Goal: Communication & Community: Answer question/provide support

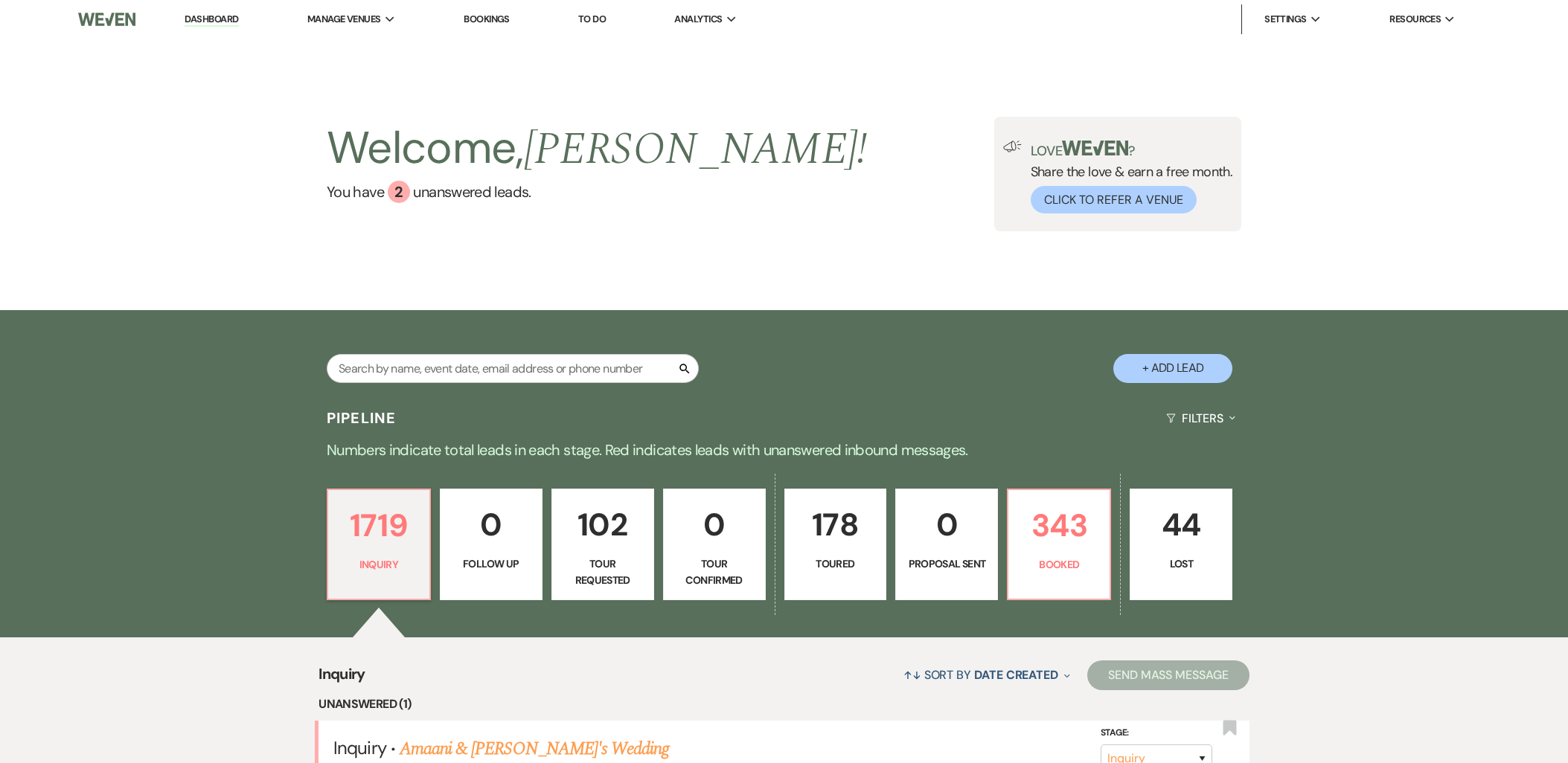
scroll to position [248, 0]
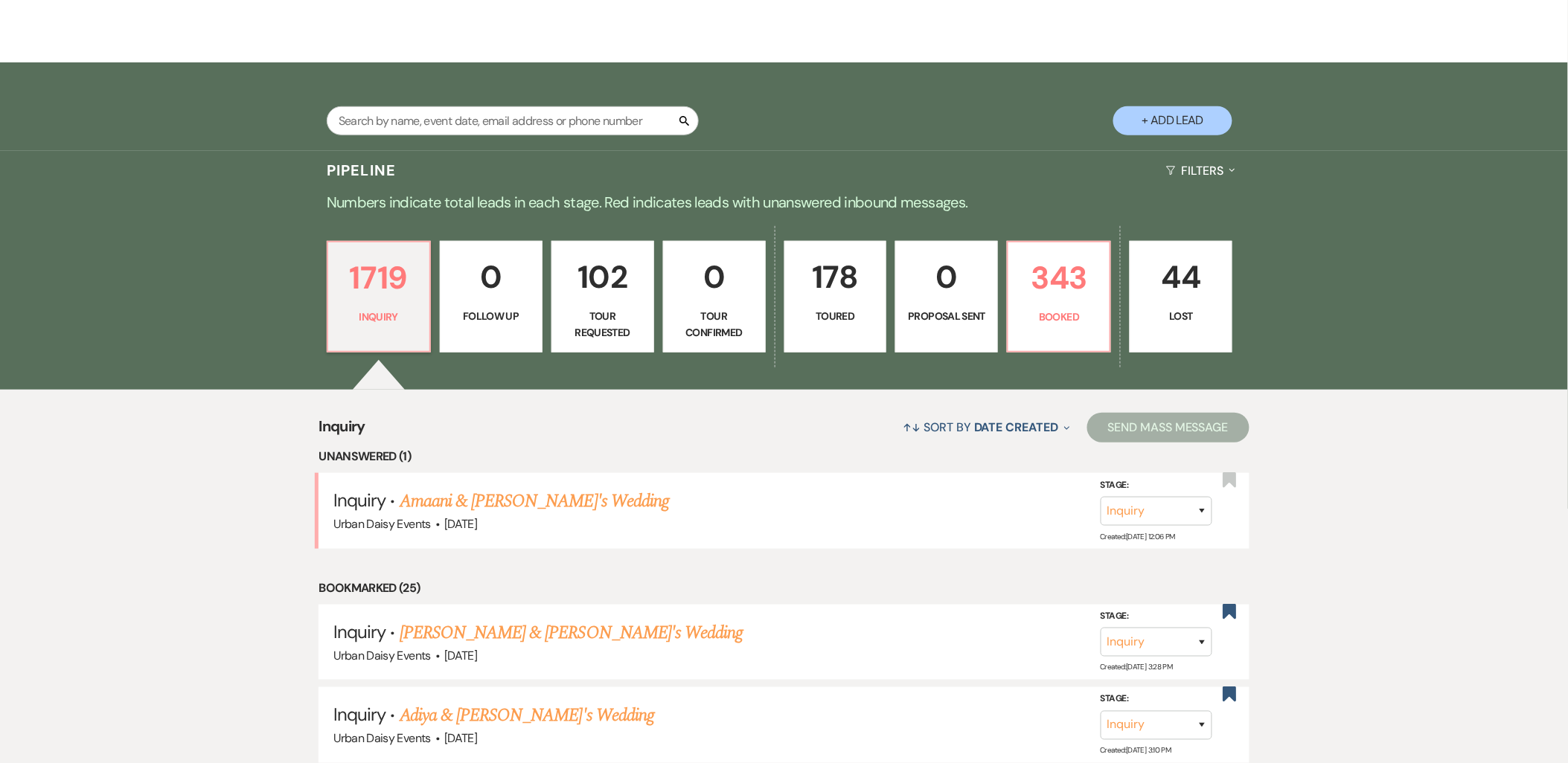
click at [440, 500] on link "Amaani & [PERSON_NAME]'s Wedding" at bounding box center [535, 501] width 269 height 26
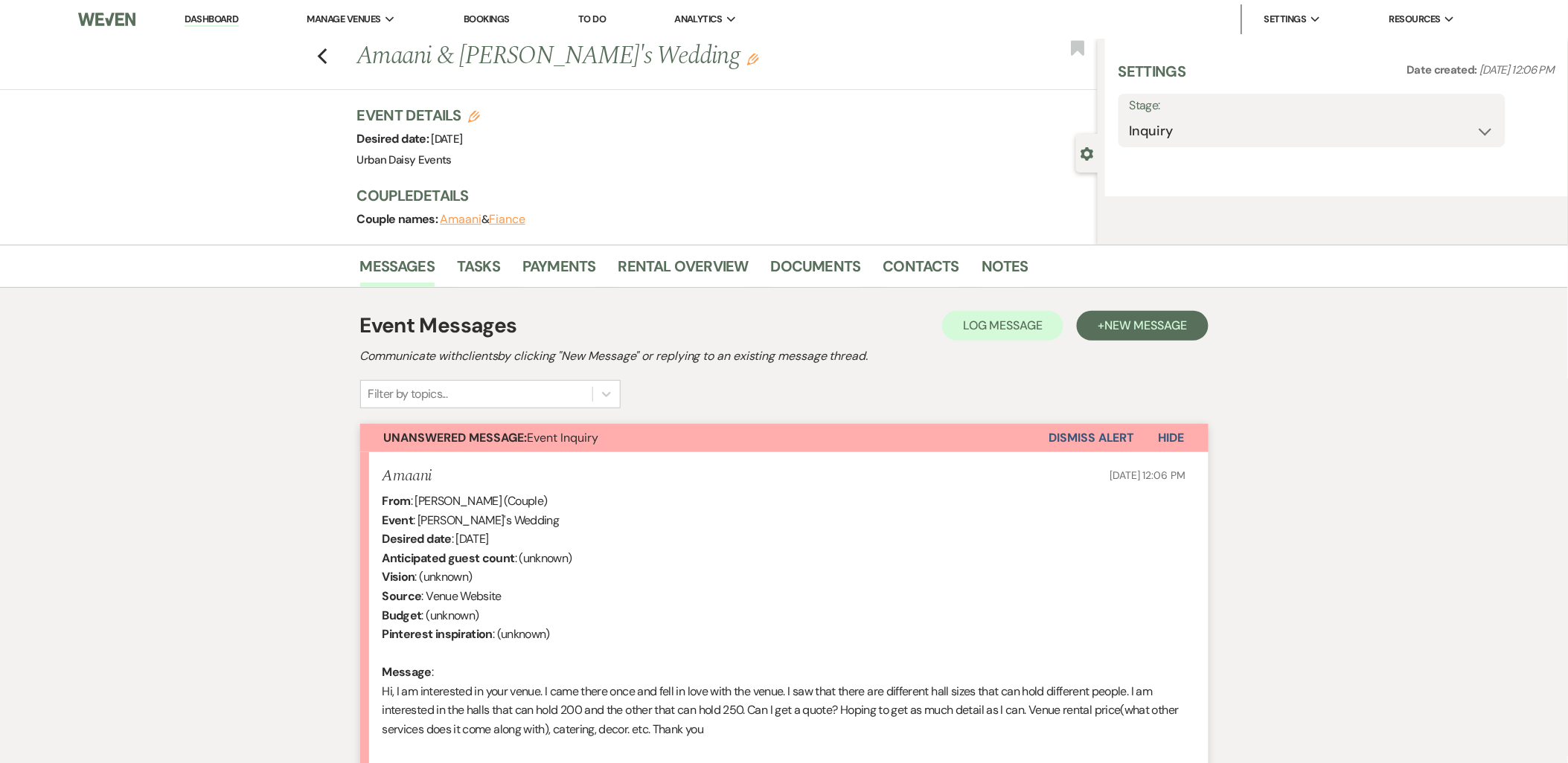
select select "5"
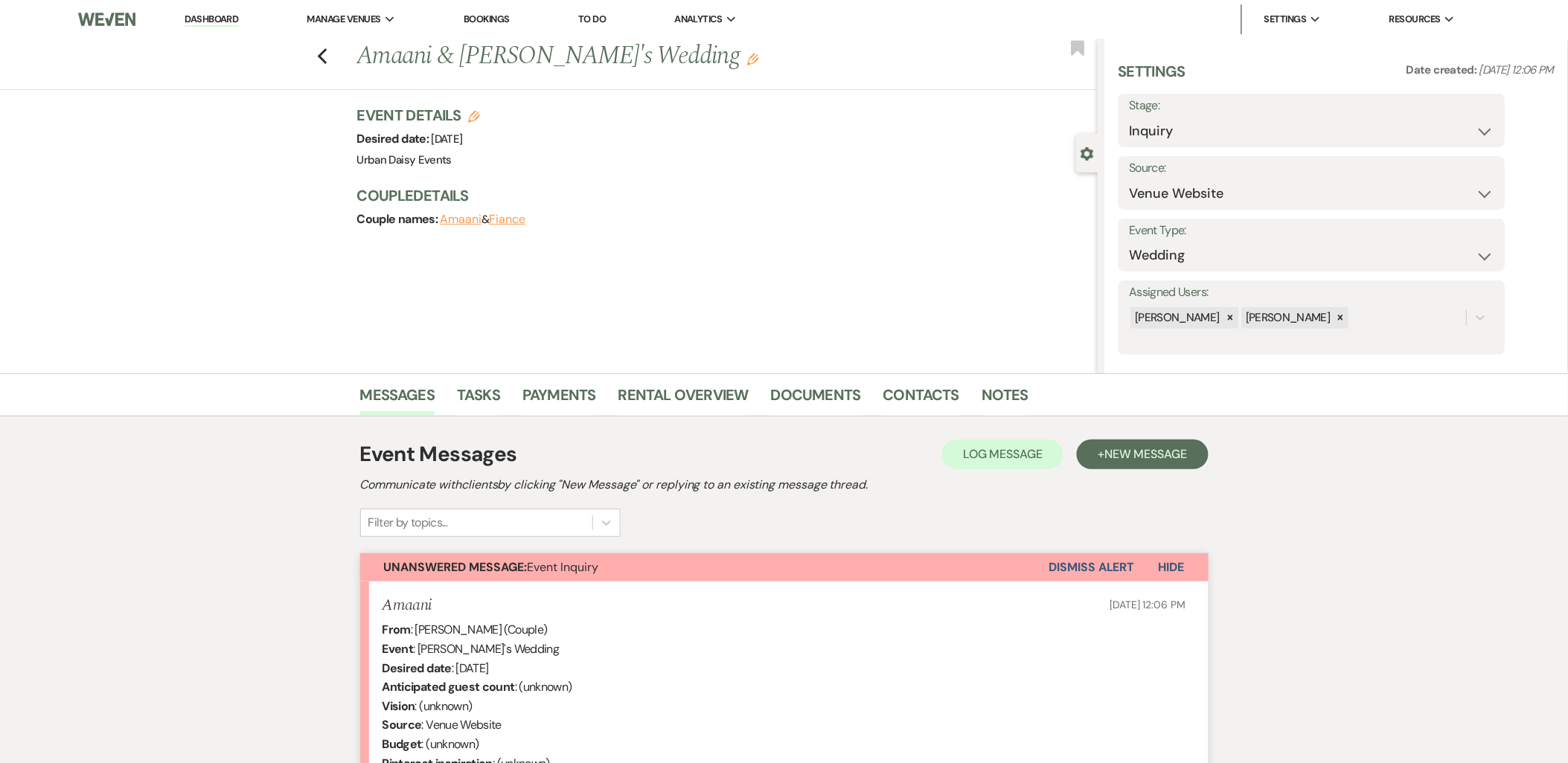
click at [203, 13] on link "Dashboard" at bounding box center [211, 19] width 54 height 14
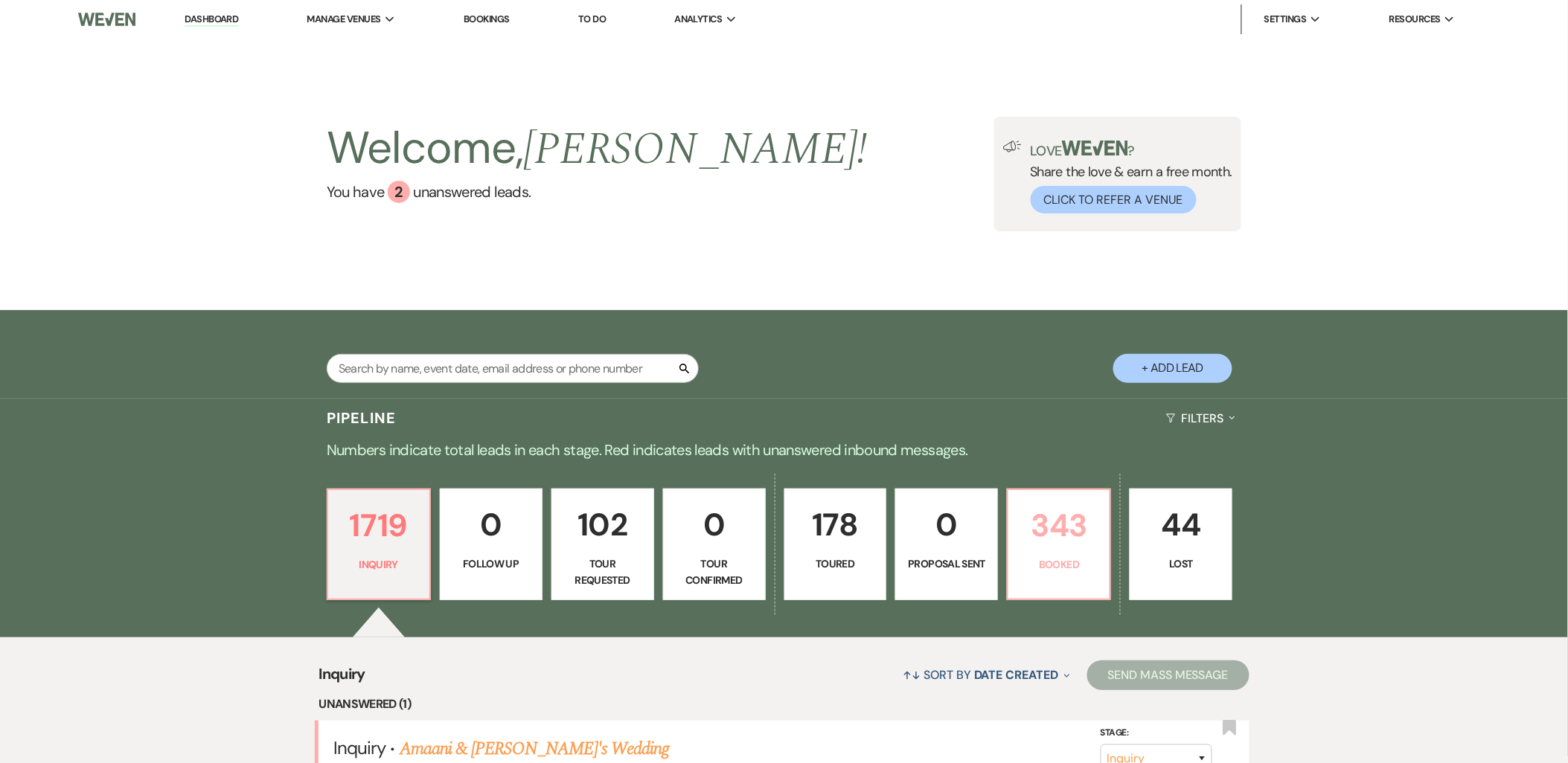
click at [1089, 508] on p "343" at bounding box center [1059, 525] width 83 height 50
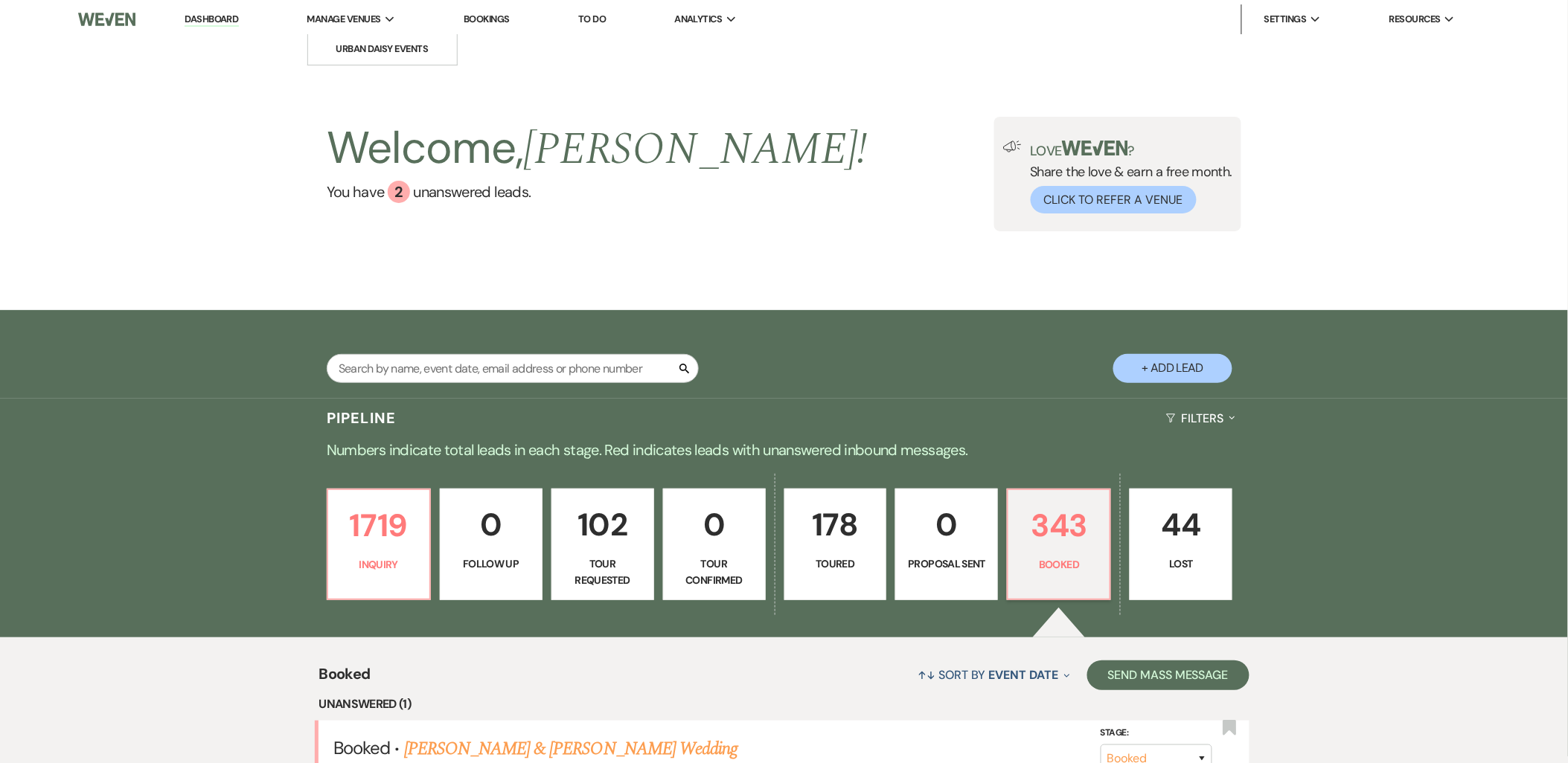
click at [387, 30] on li "Manage Venues Expand Urban Daisy Events" at bounding box center [351, 19] width 103 height 30
click at [383, 41] on li "Urban Daisy Events" at bounding box center [382, 49] width 134 height 15
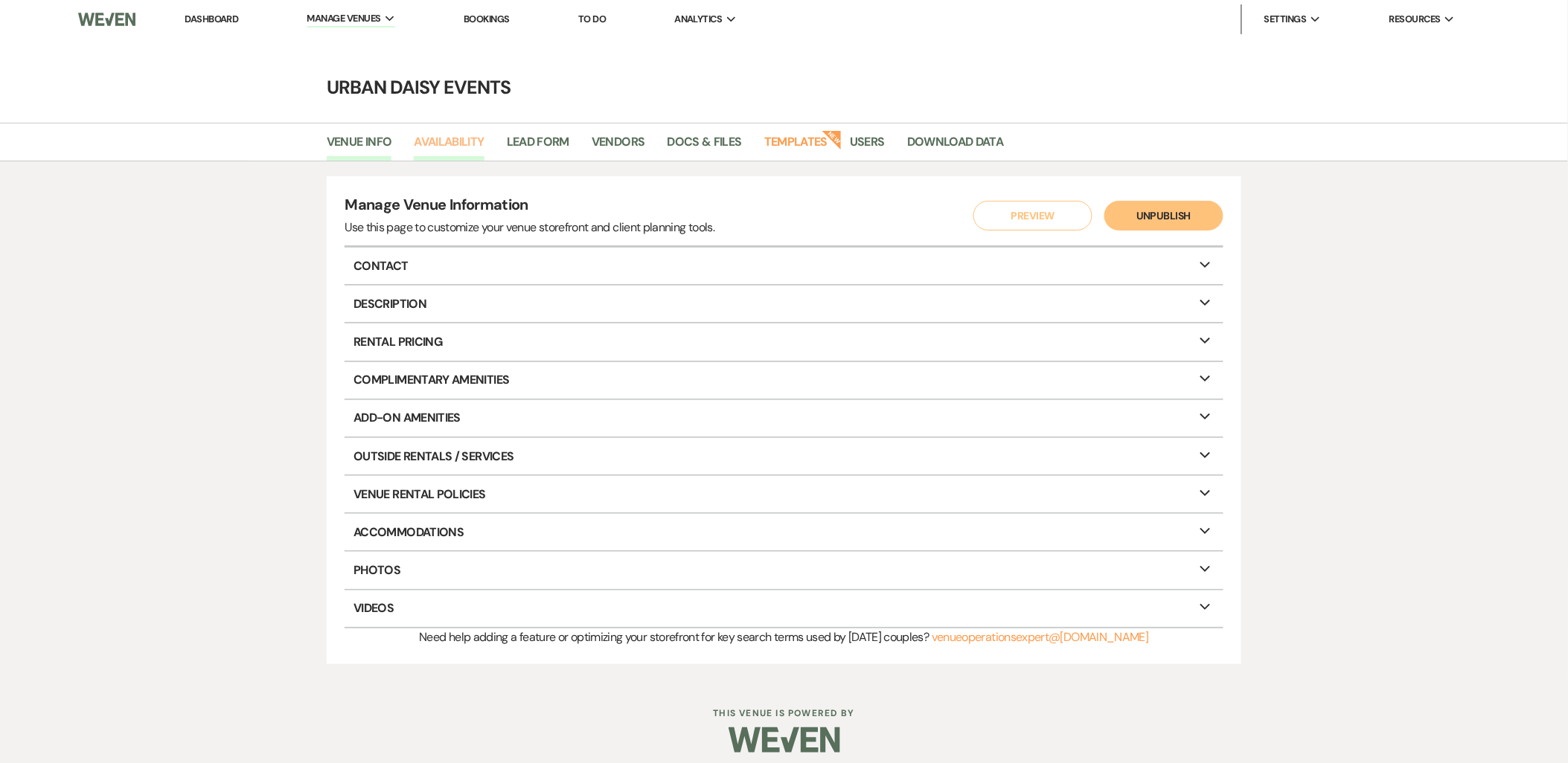
click at [443, 142] on link "Availability" at bounding box center [449, 146] width 70 height 28
select select "2"
select select "2026"
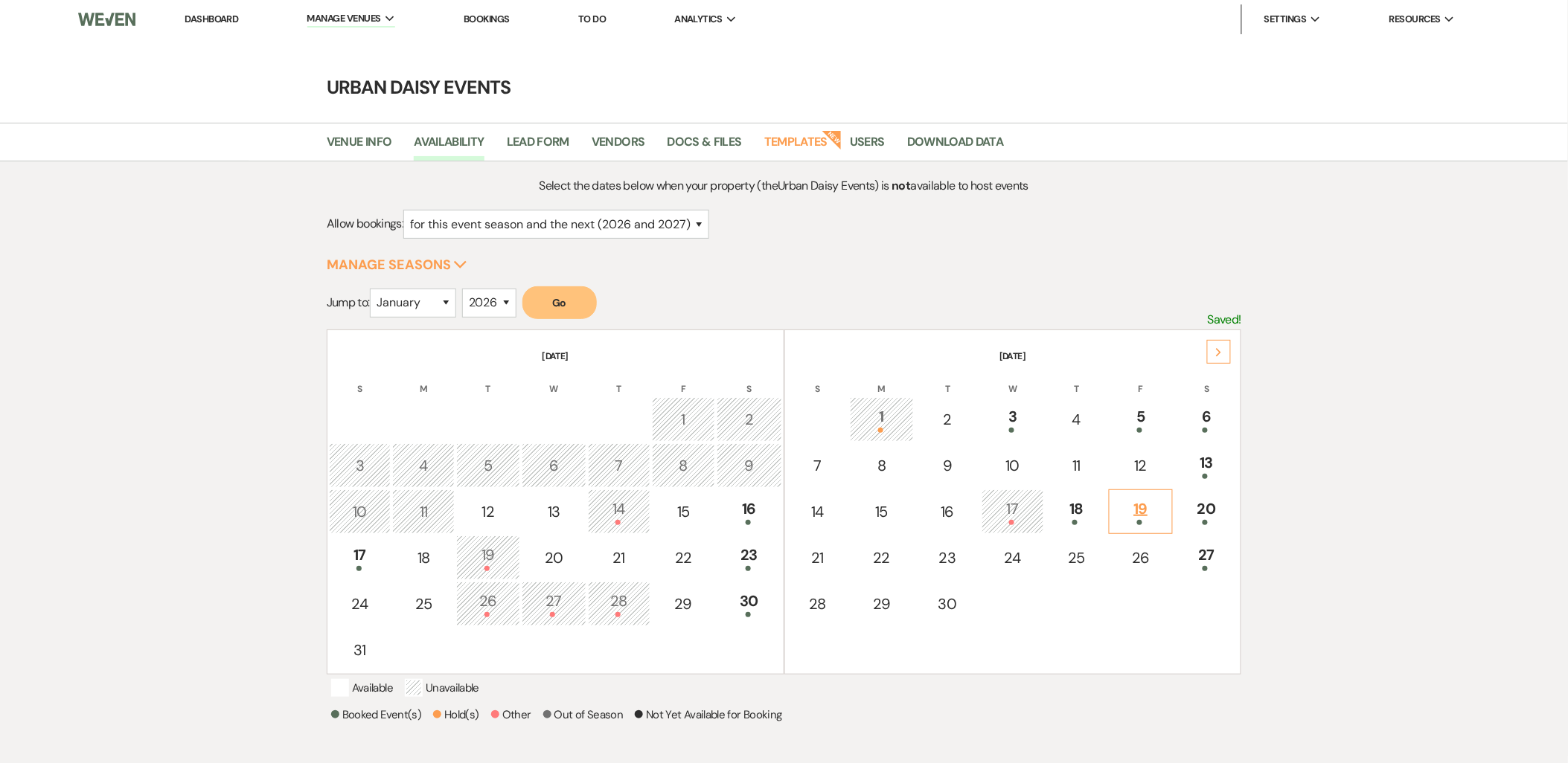
click at [1141, 492] on td "19" at bounding box center [1140, 512] width 64 height 45
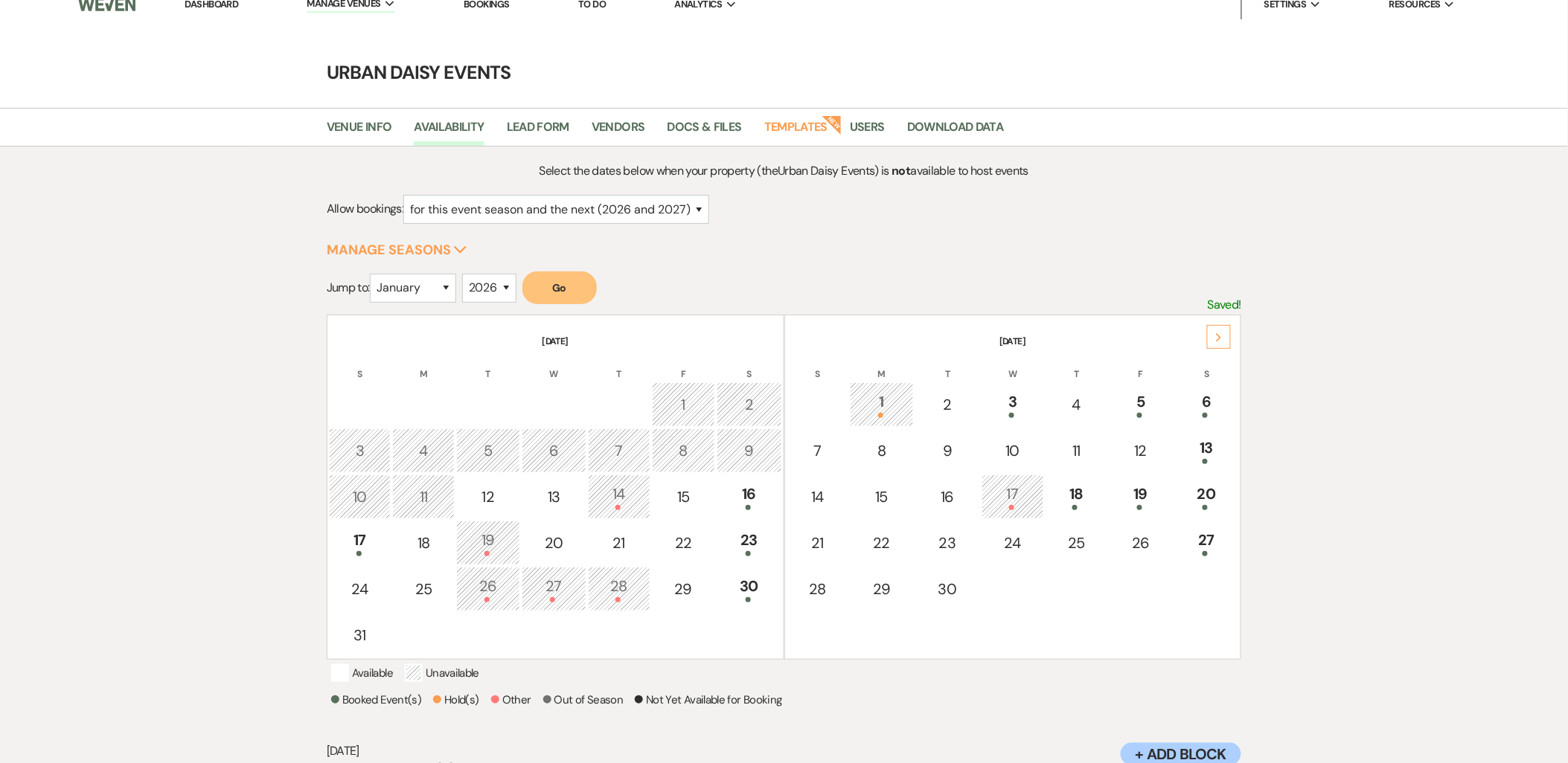
scroll to position [154, 0]
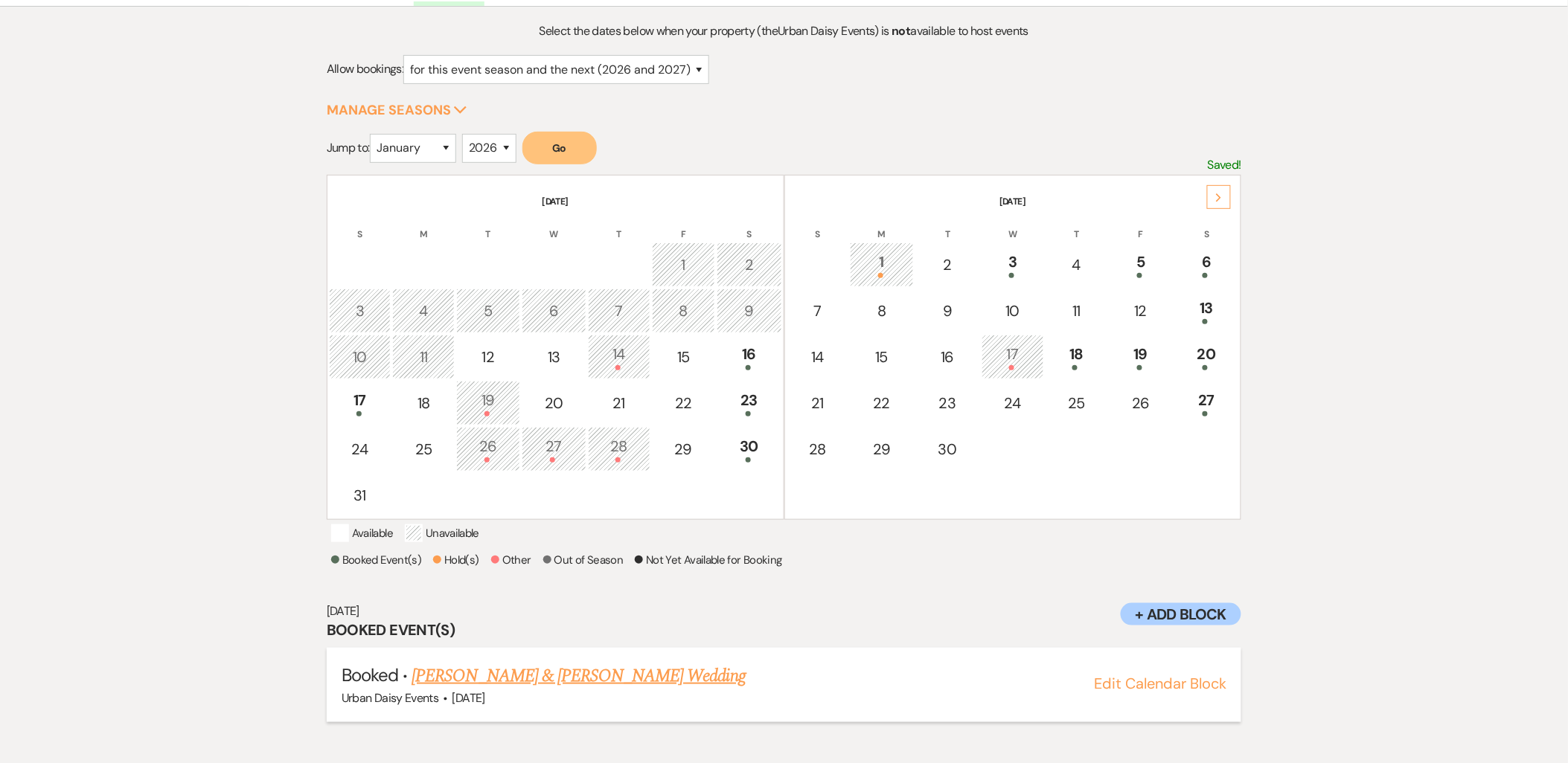
click at [583, 690] on link "[PERSON_NAME] & [PERSON_NAME] Wedding" at bounding box center [578, 676] width 334 height 26
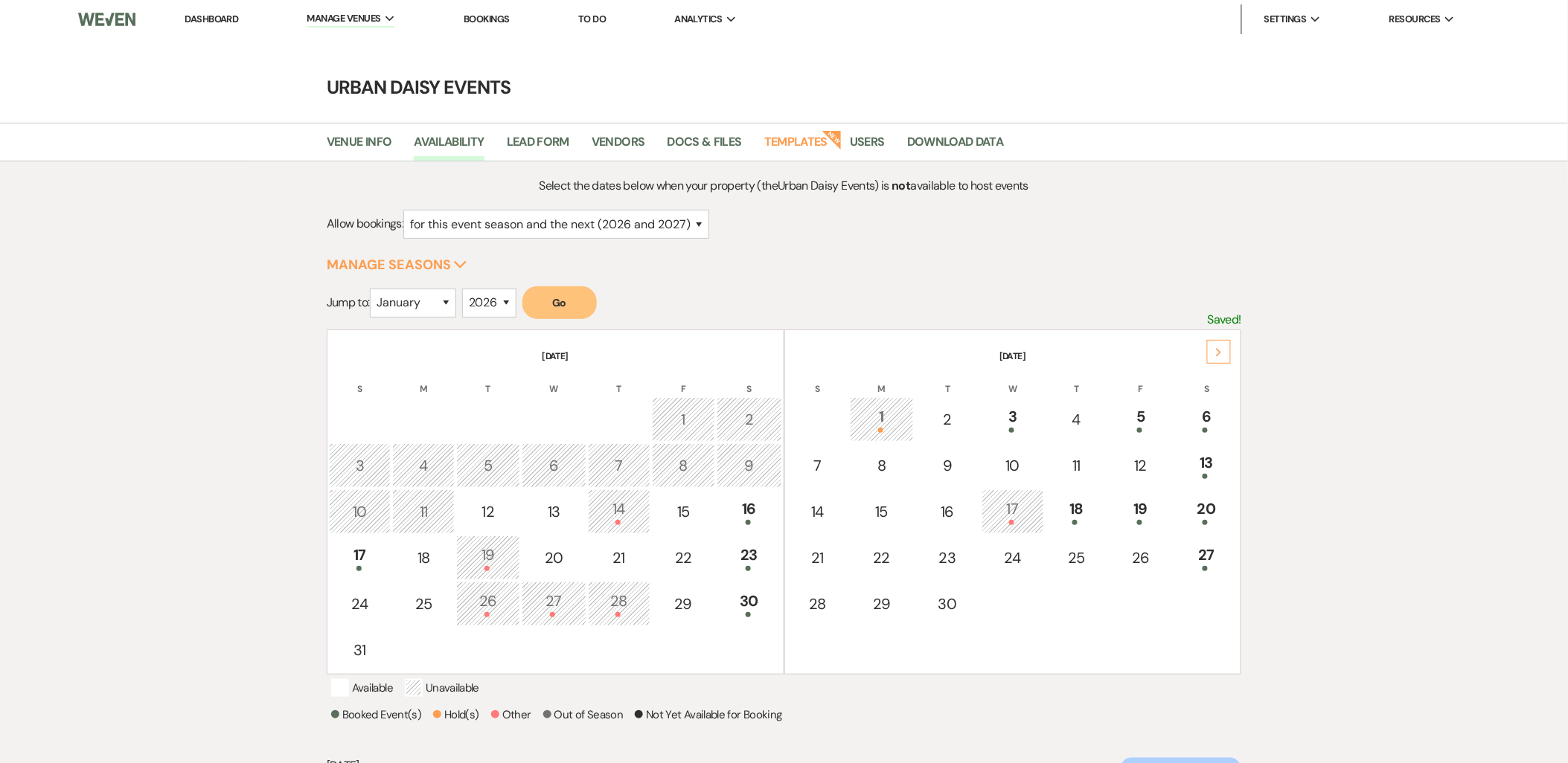
click at [1215, 358] on div "Next" at bounding box center [1219, 352] width 24 height 24
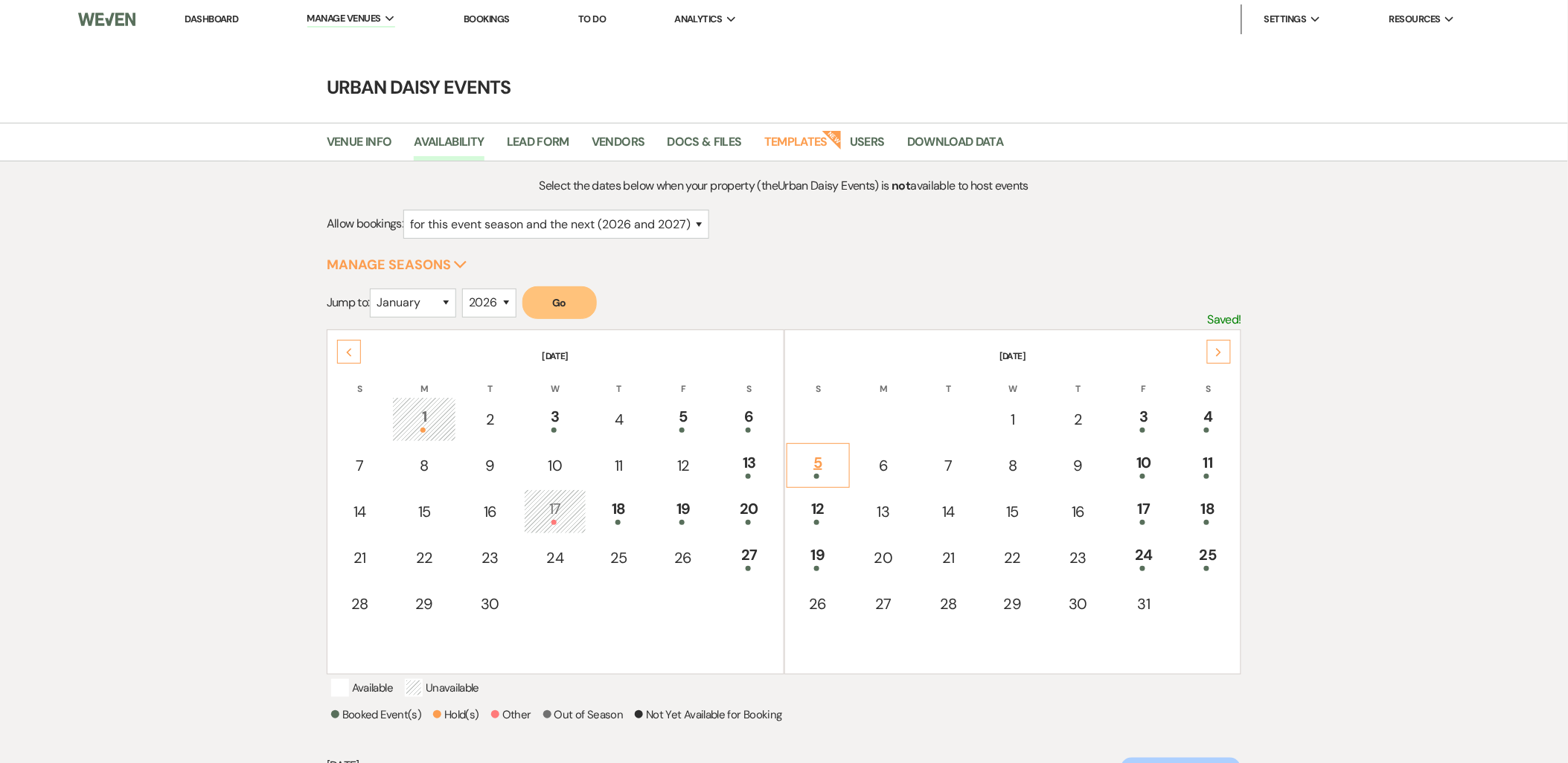
click at [822, 464] on div "5" at bounding box center [818, 465] width 47 height 27
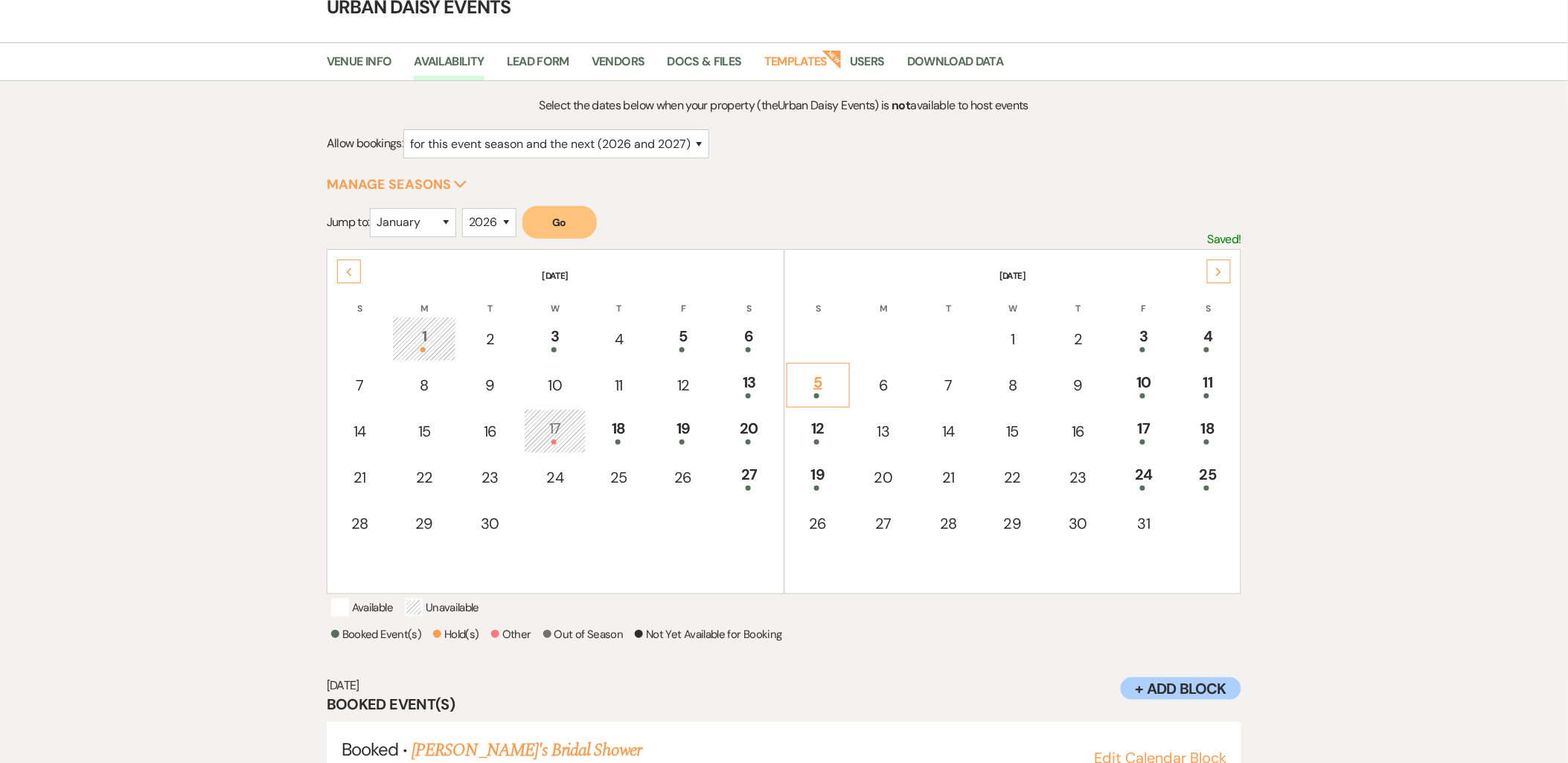
scroll to position [154, 0]
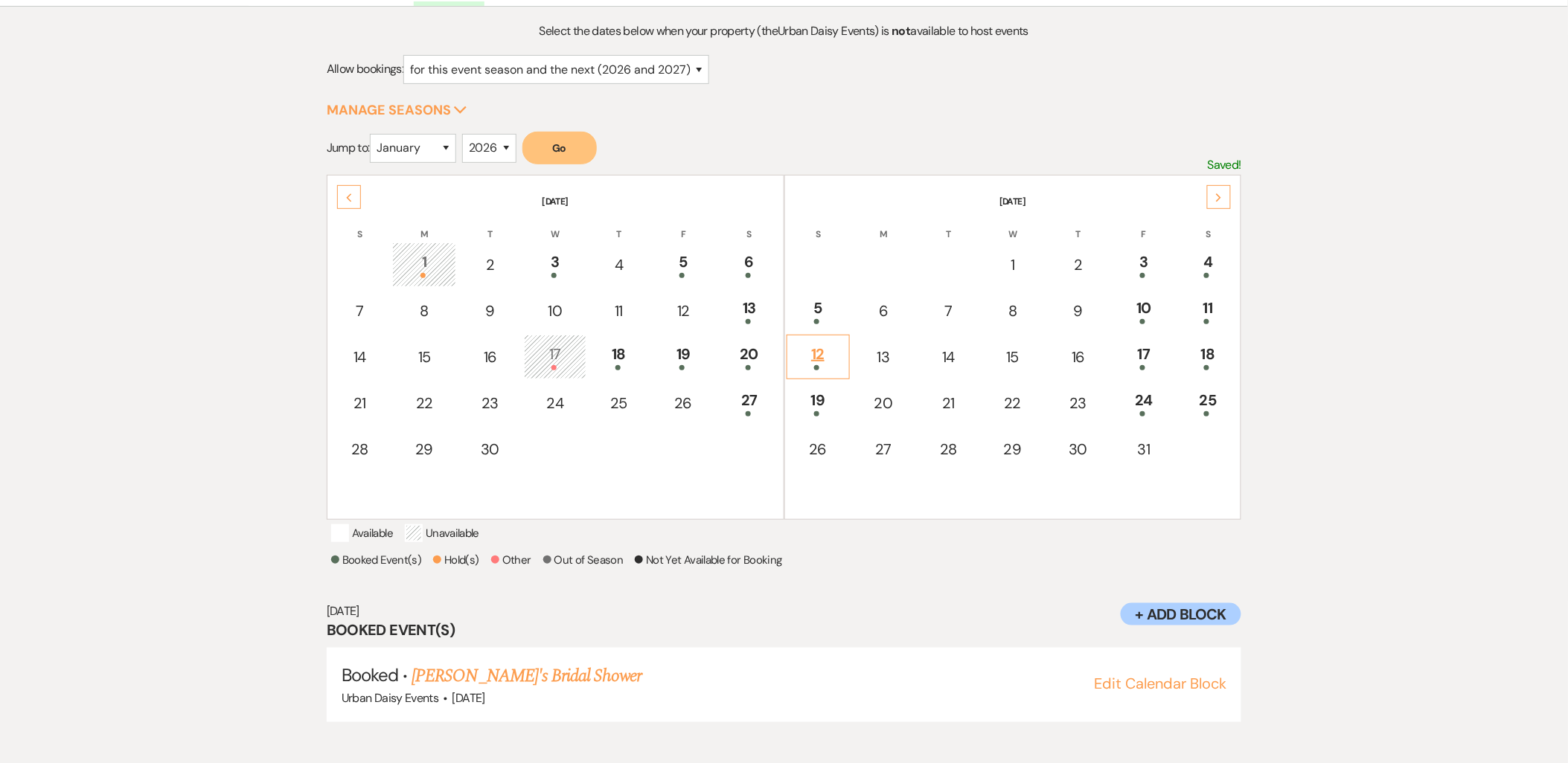
click at [815, 360] on div "12" at bounding box center [818, 356] width 47 height 27
click at [561, 690] on link "[PERSON_NAME] & [PERSON_NAME] Wedding" at bounding box center [578, 676] width 334 height 26
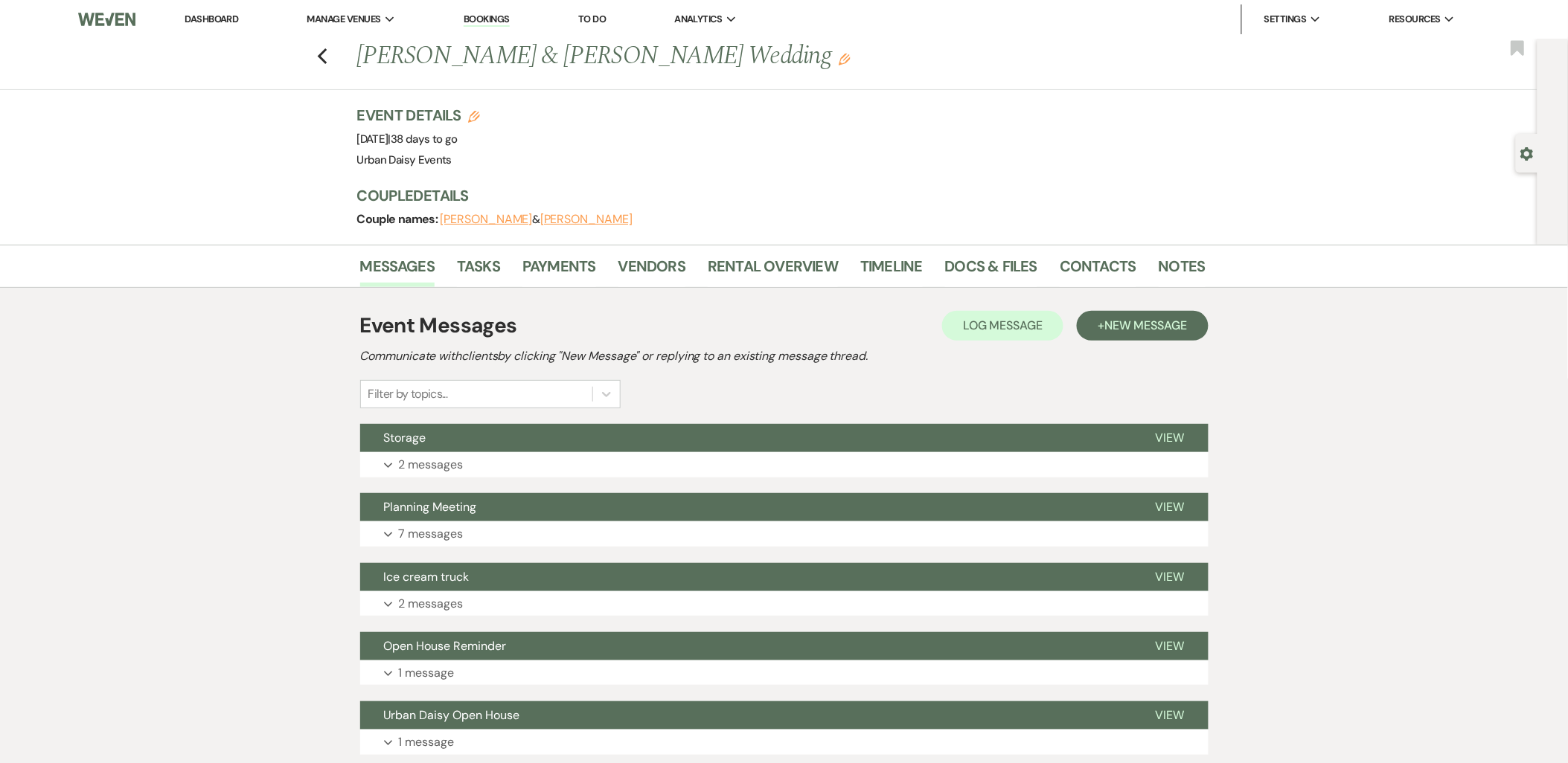
click at [683, 271] on li "Vendors" at bounding box center [663, 269] width 89 height 36
click at [656, 255] on link "Vendors" at bounding box center [652, 271] width 67 height 33
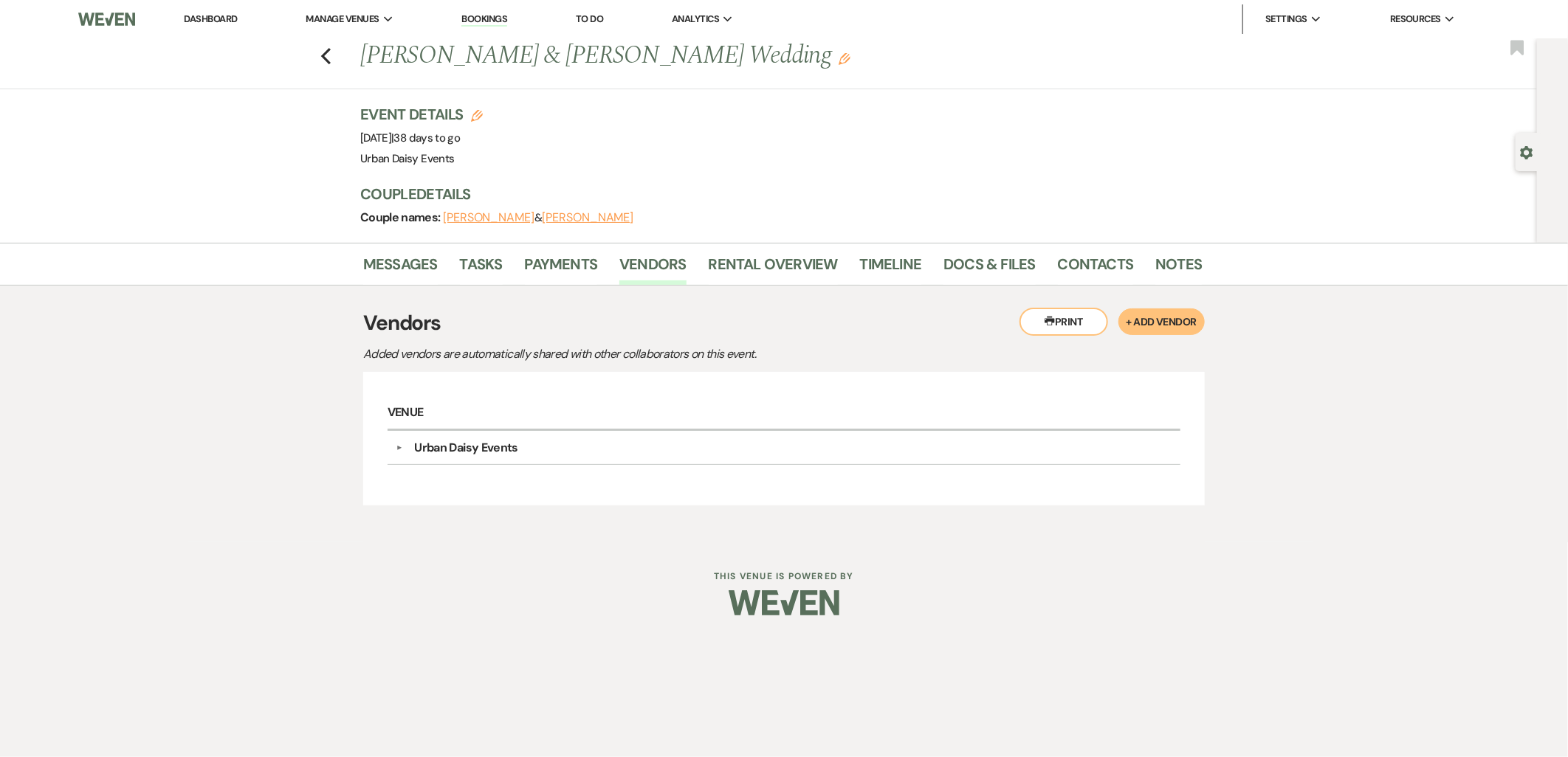
click at [220, 15] on link "Dashboard" at bounding box center [210, 18] width 53 height 12
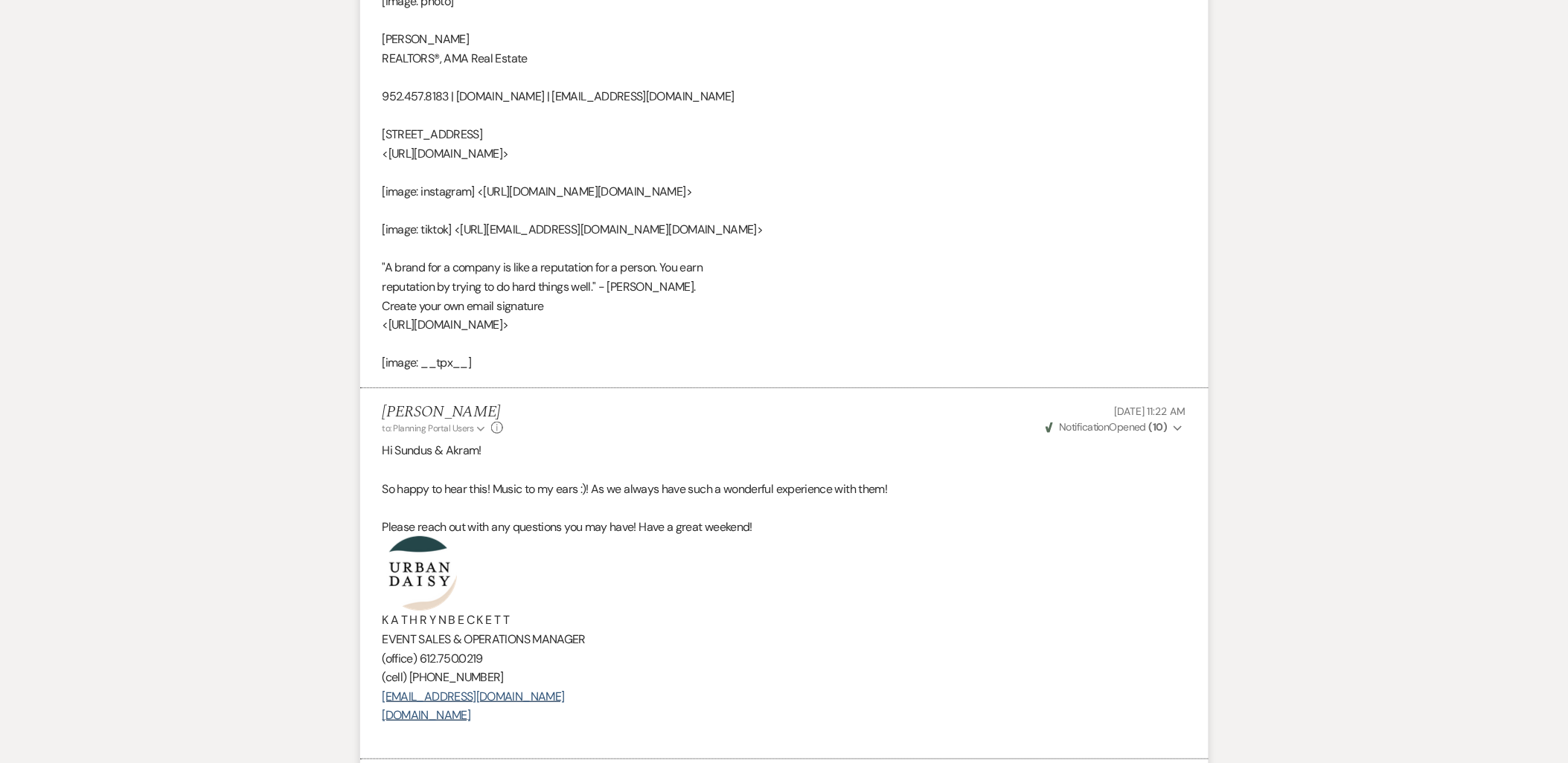
scroll to position [1983, 0]
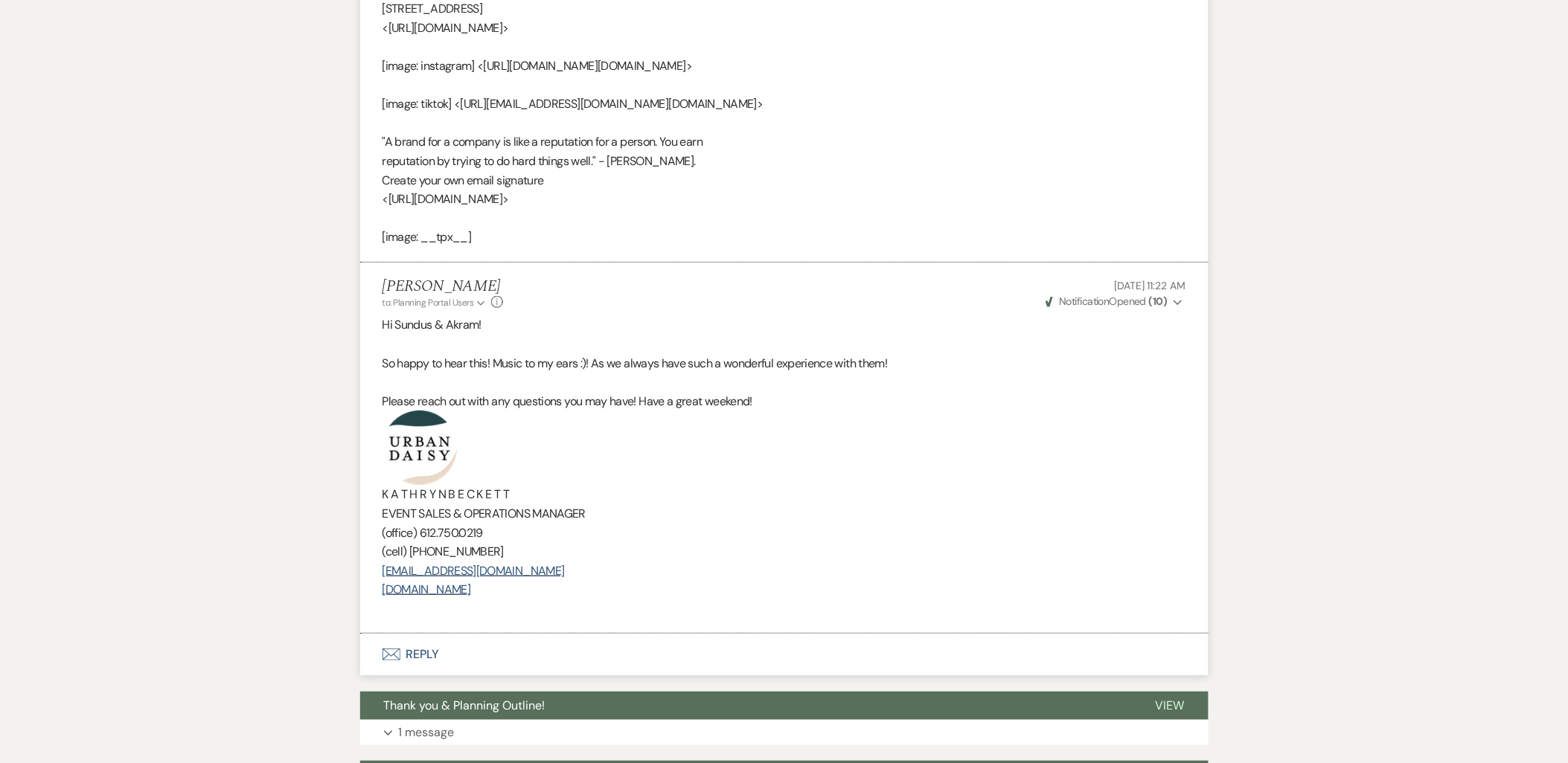
click at [382, 661] on use "button" at bounding box center [391, 655] width 18 height 12
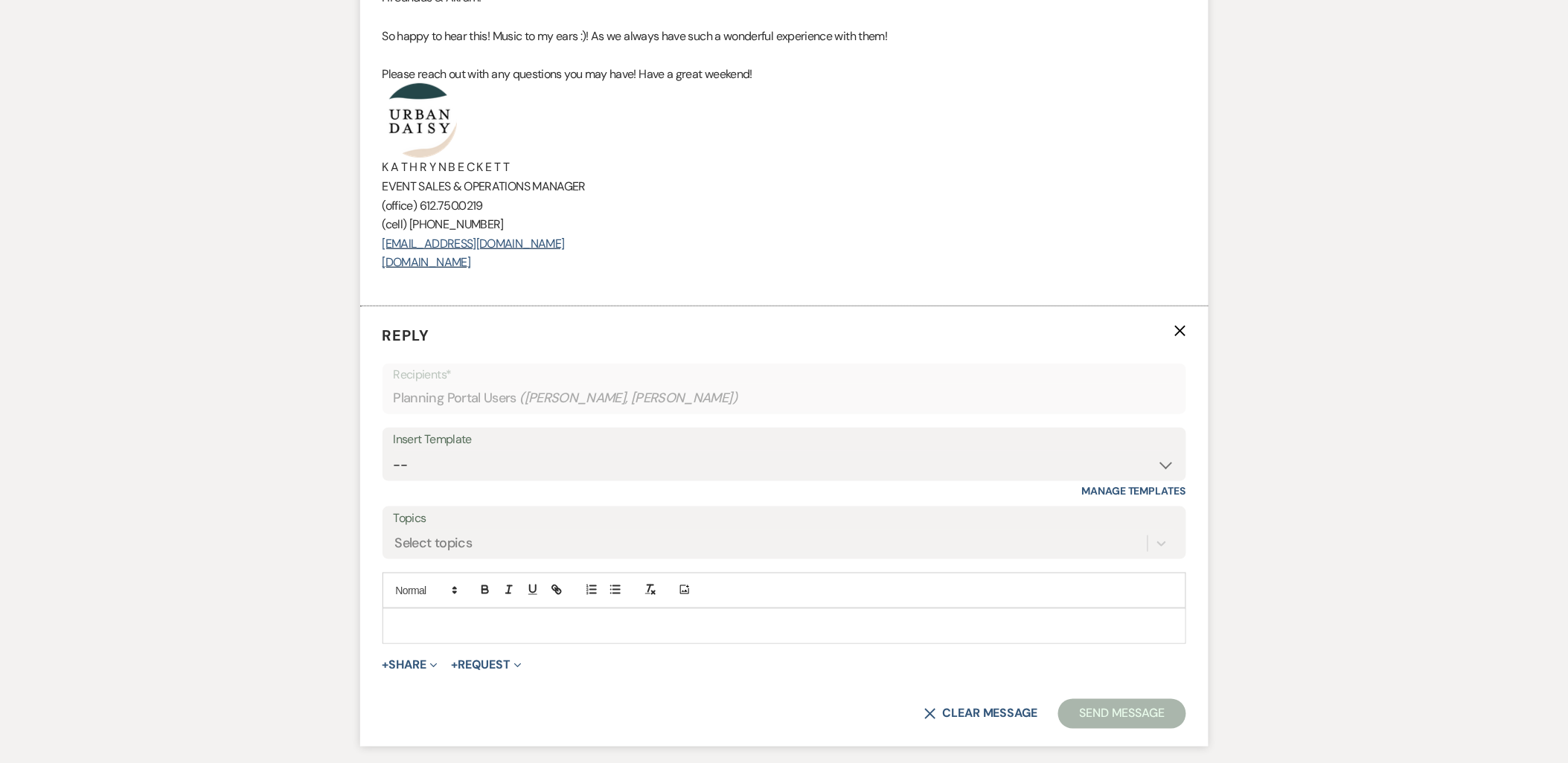
scroll to position [2161, 0]
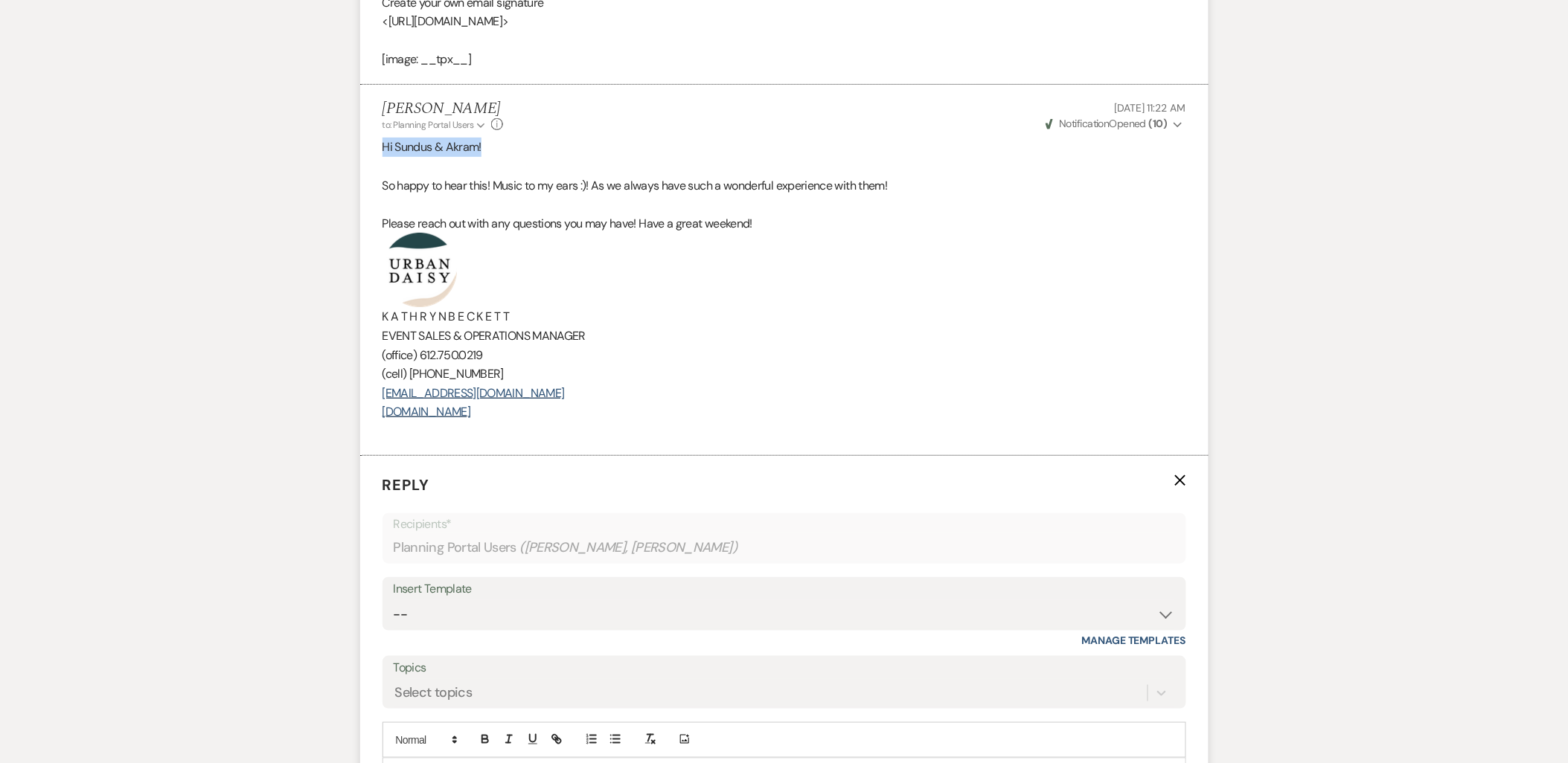
drag, startPoint x: 515, startPoint y: 169, endPoint x: 352, endPoint y: 169, distance: 163.0
copy span "Hi Sundus & Akram!"
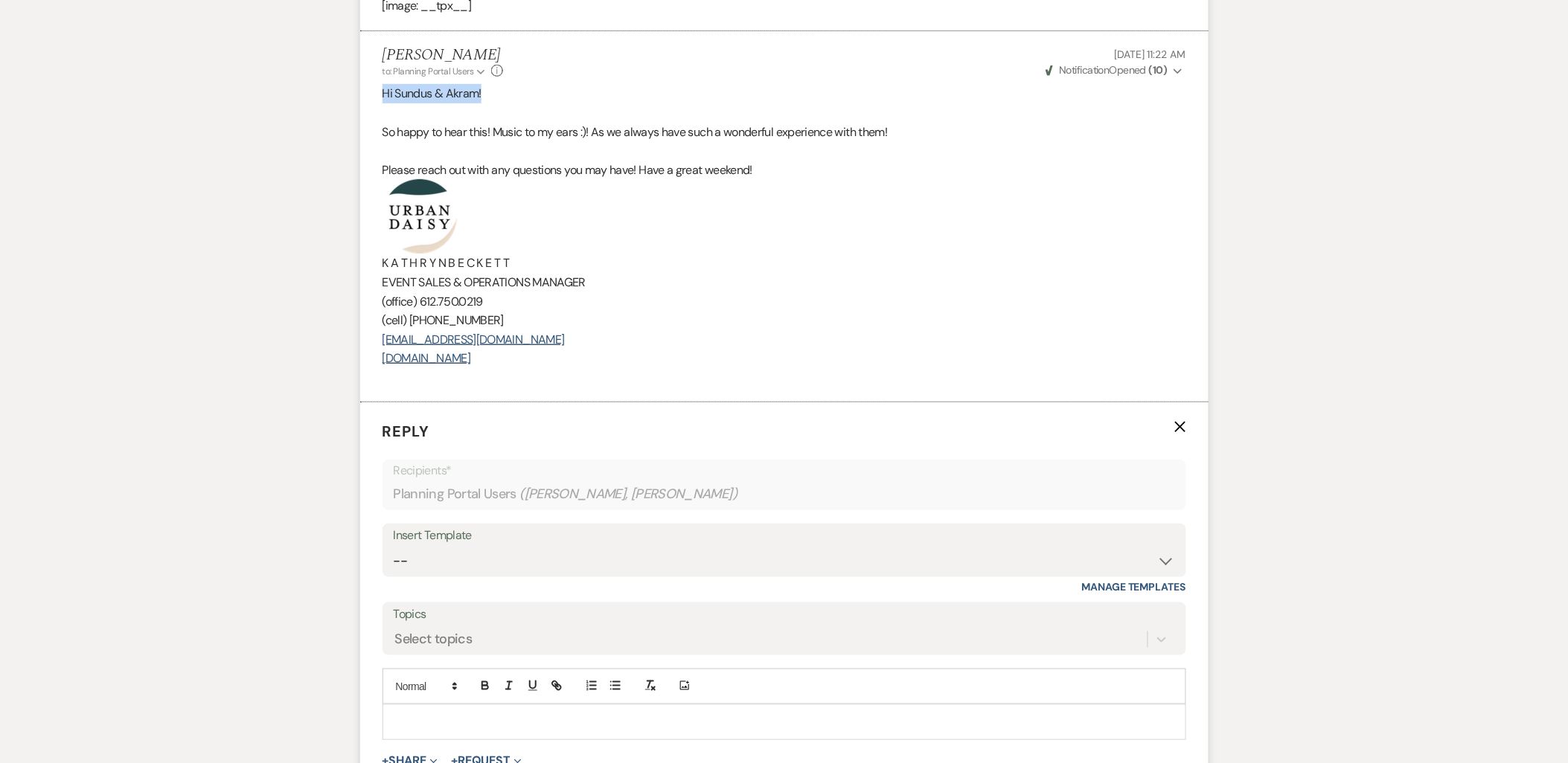
scroll to position [2244, 0]
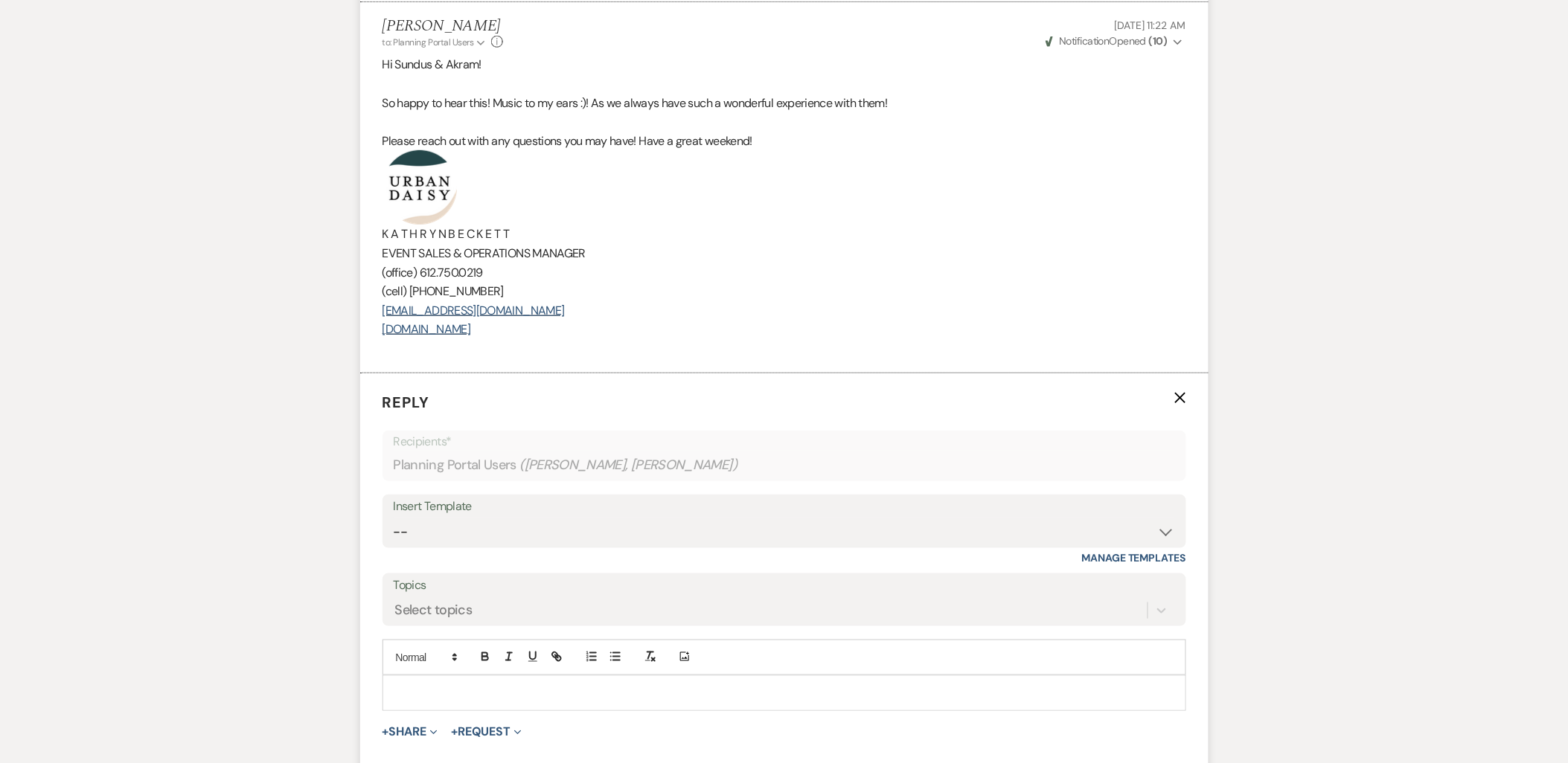
click at [467, 703] on div at bounding box center [784, 693] width 802 height 34
paste div
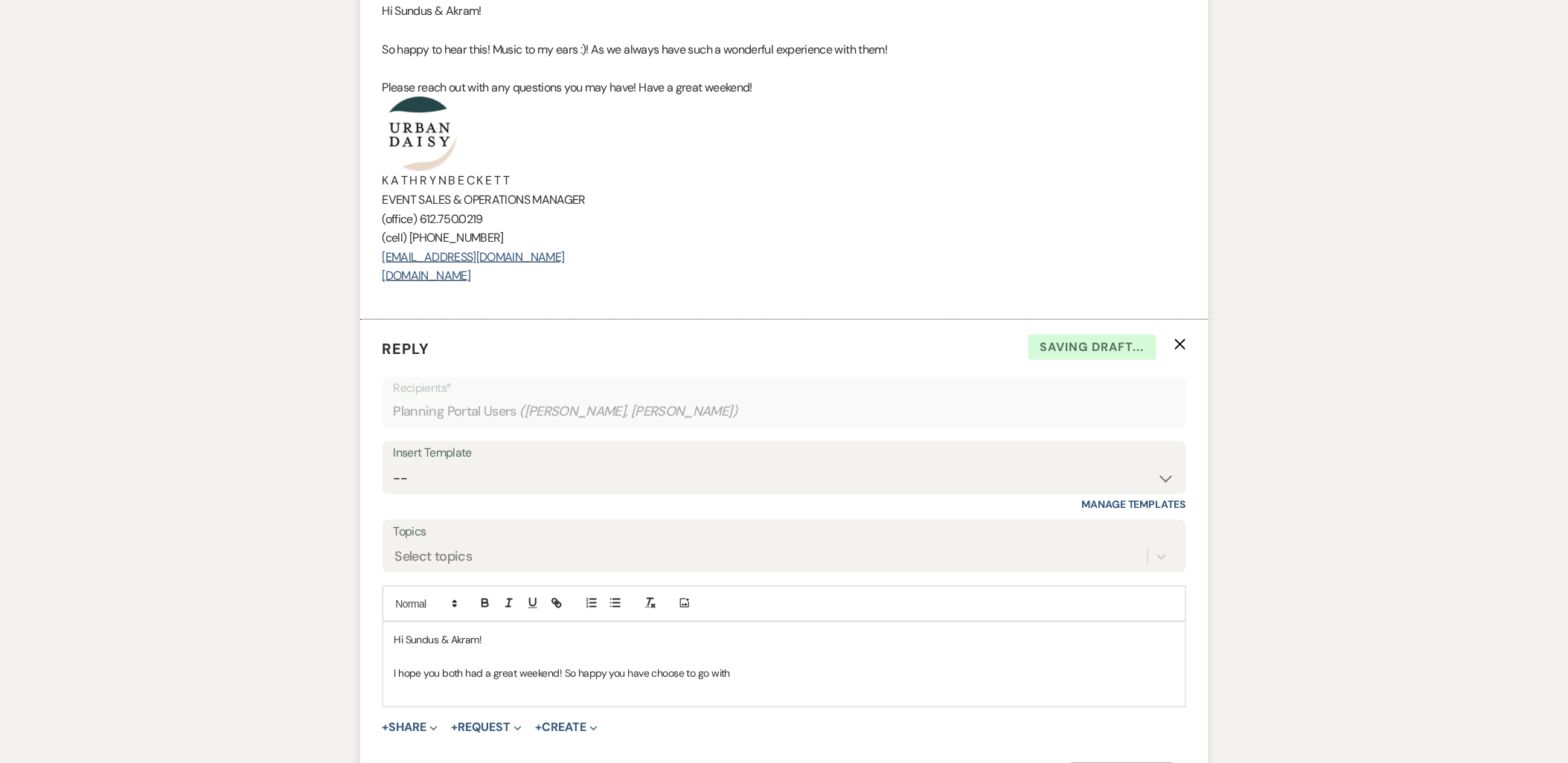
scroll to position [2326, 0]
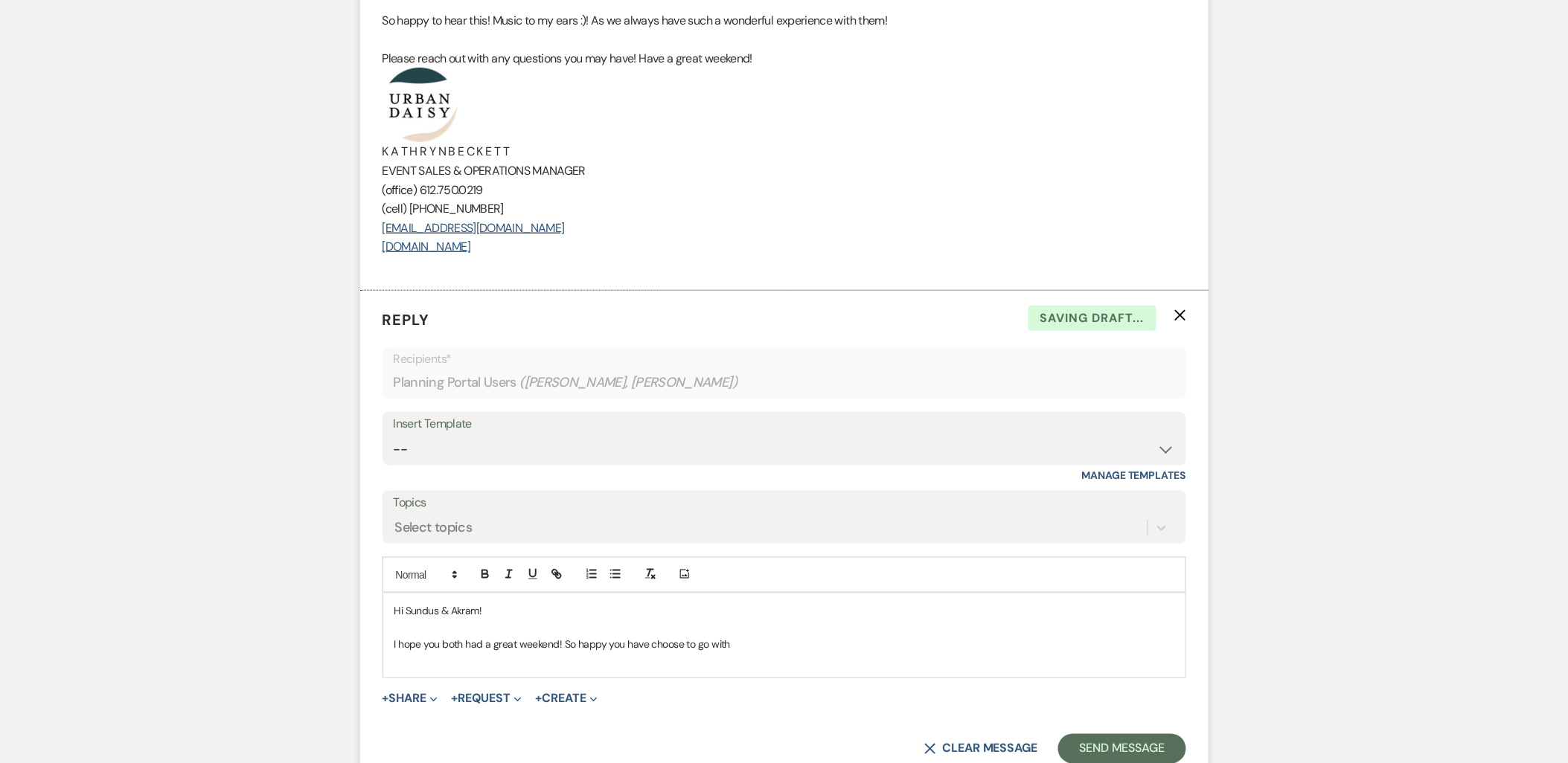
click at [743, 652] on p "I hope you both had a great weekend! So happy you have choose to go with" at bounding box center [784, 644] width 780 height 17
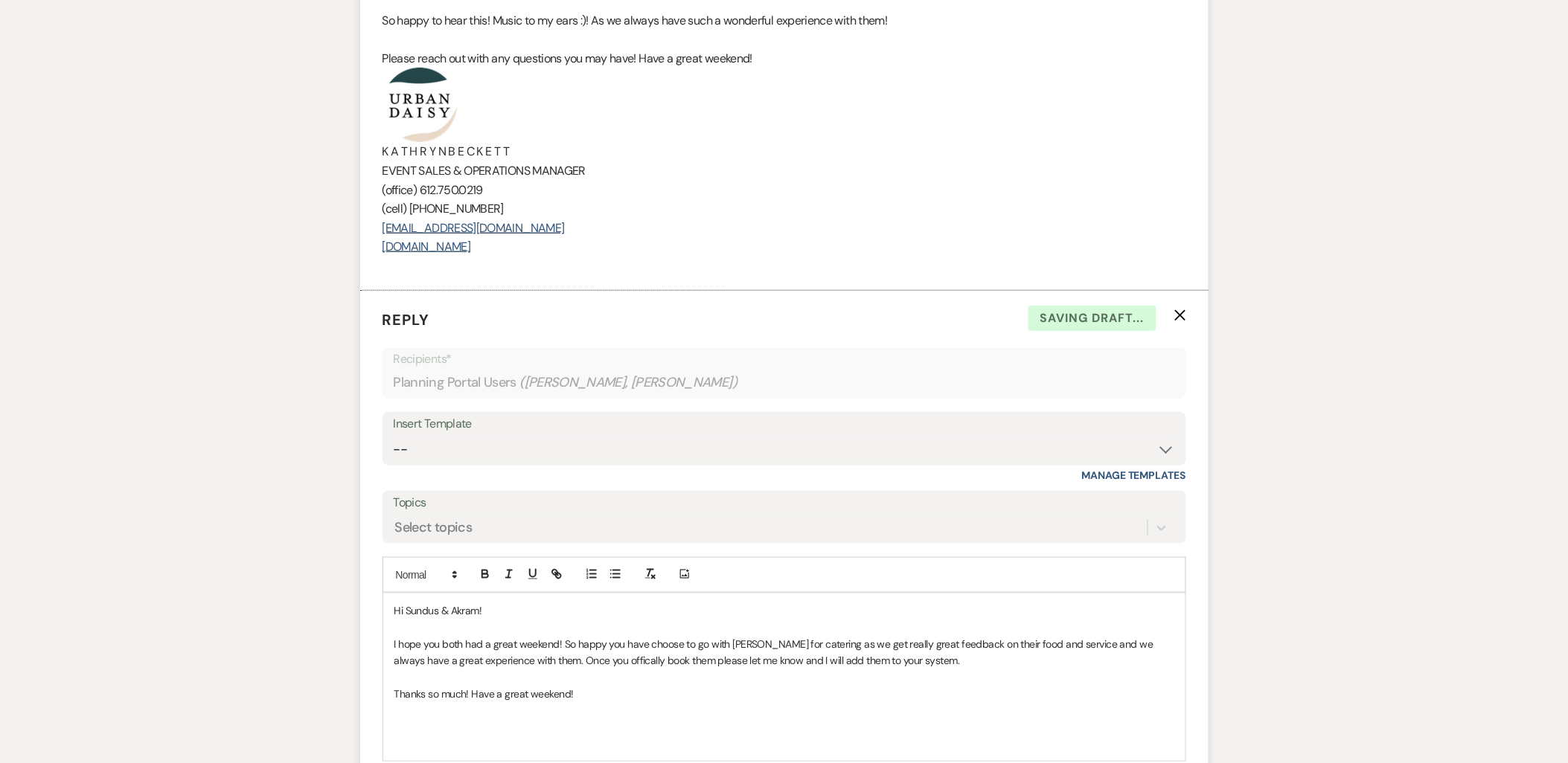
click at [563, 701] on span "Thanks so much! Have a great weekend!" at bounding box center [483, 694] width 179 height 13
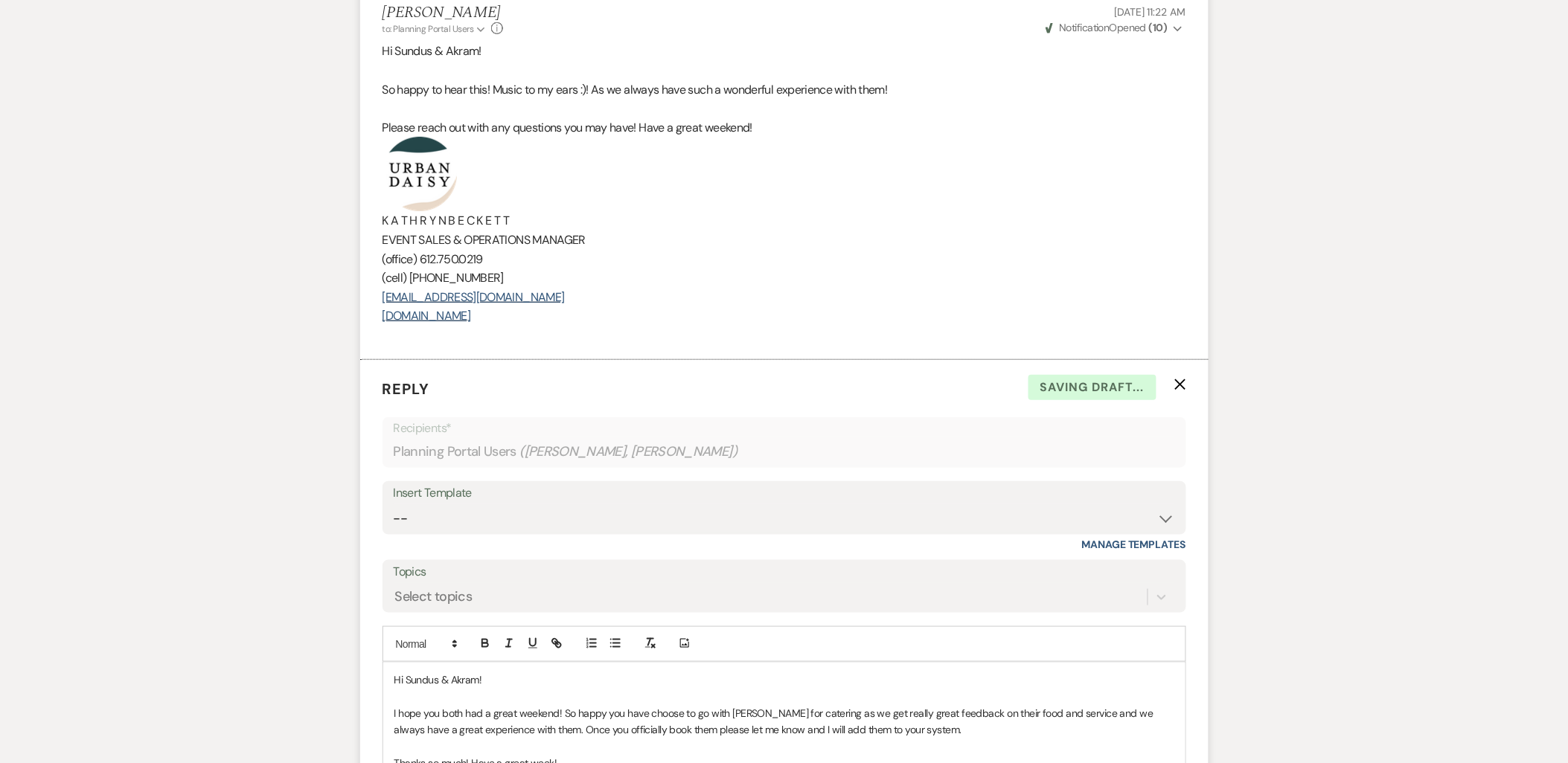
scroll to position [2161, 0]
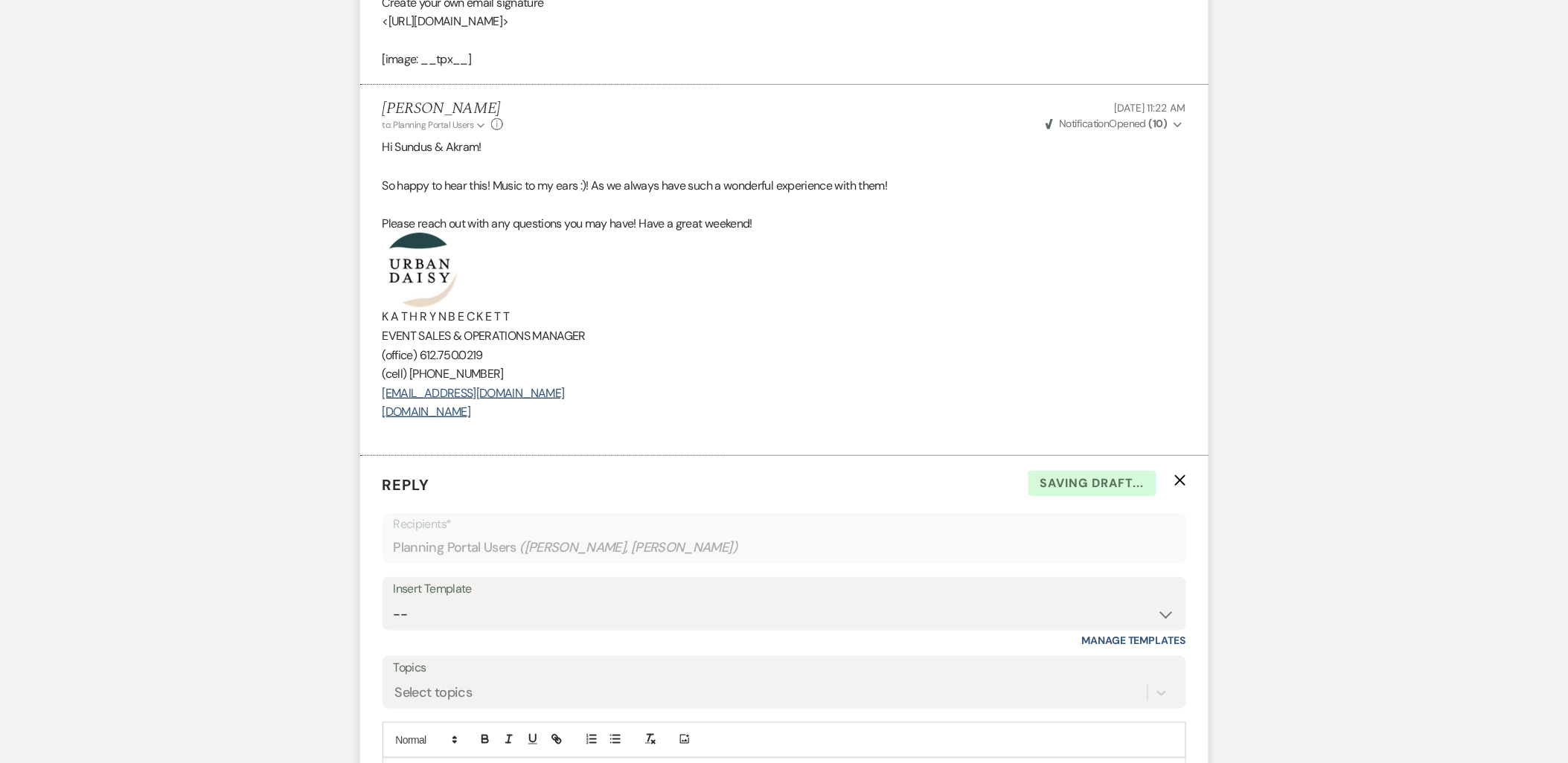
drag, startPoint x: 539, startPoint y: 434, endPoint x: 359, endPoint y: 282, distance: 235.6
copy div "K A T H R Y N B E C K E T T EVENT SALES & OPERATIONS MANAGER (office) 612.750.0…"
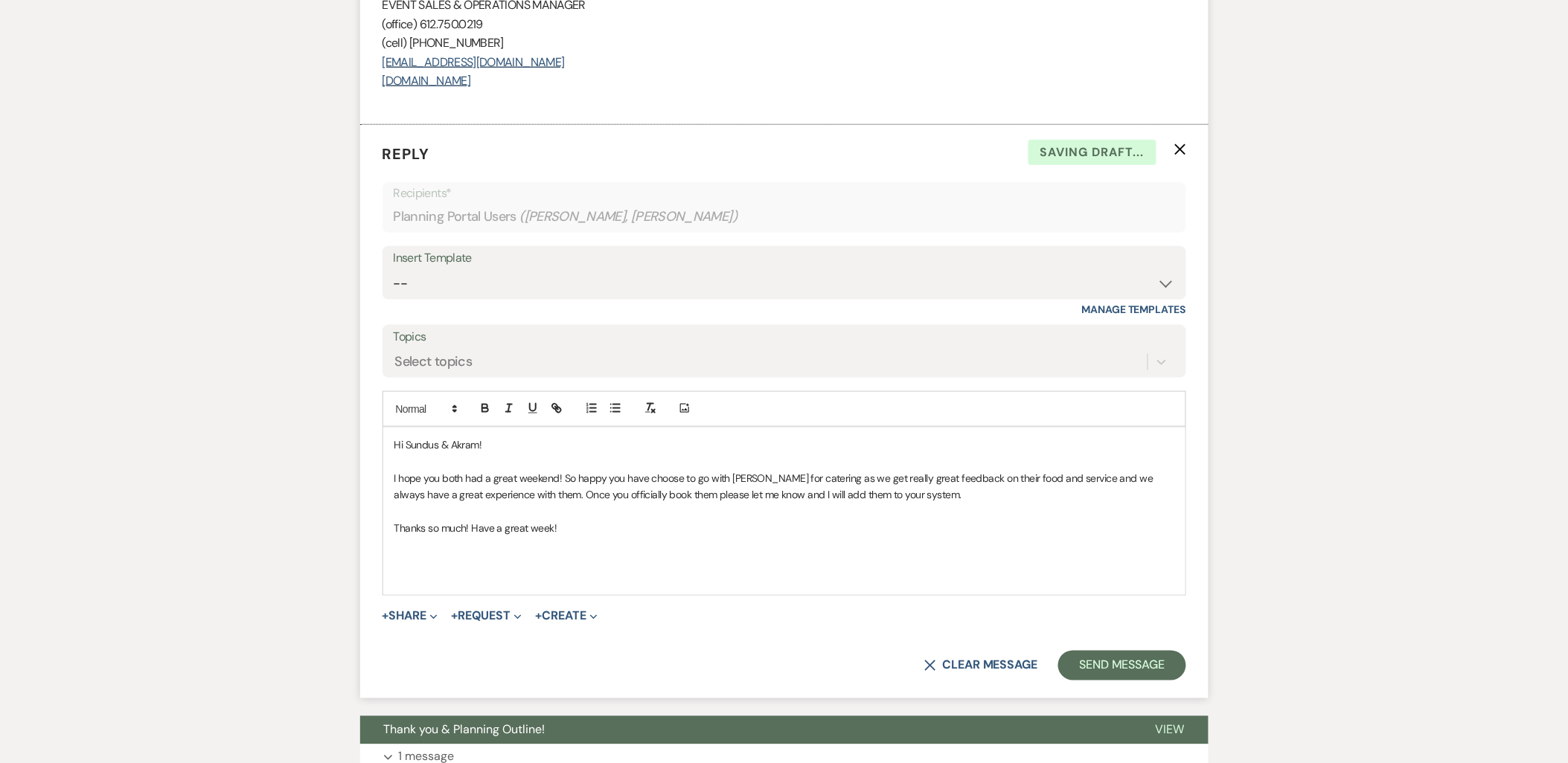
click at [505, 586] on p at bounding box center [784, 578] width 780 height 17
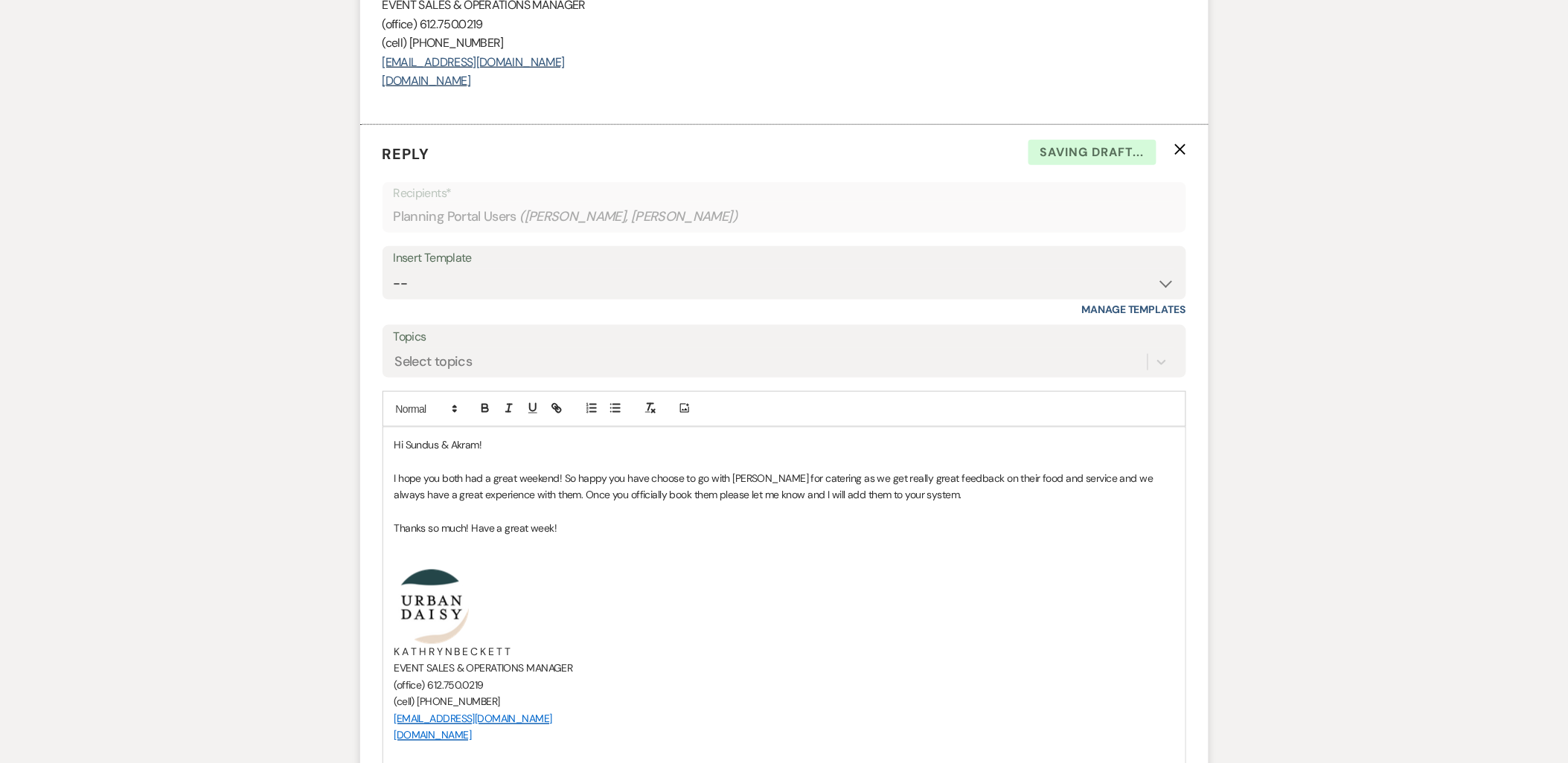
scroll to position [2740, 0]
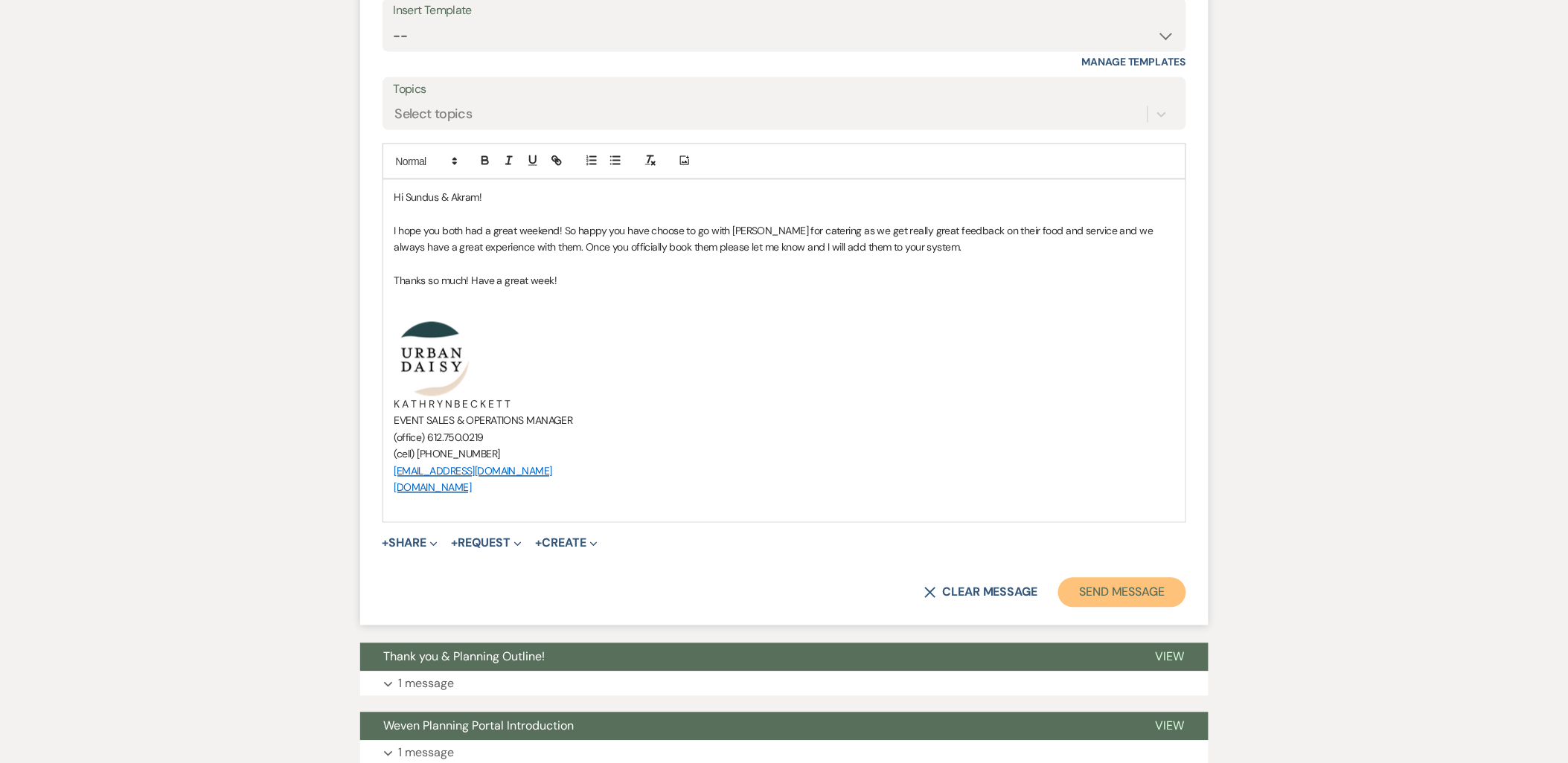
click at [1093, 608] on button "Send Message" at bounding box center [1122, 593] width 127 height 30
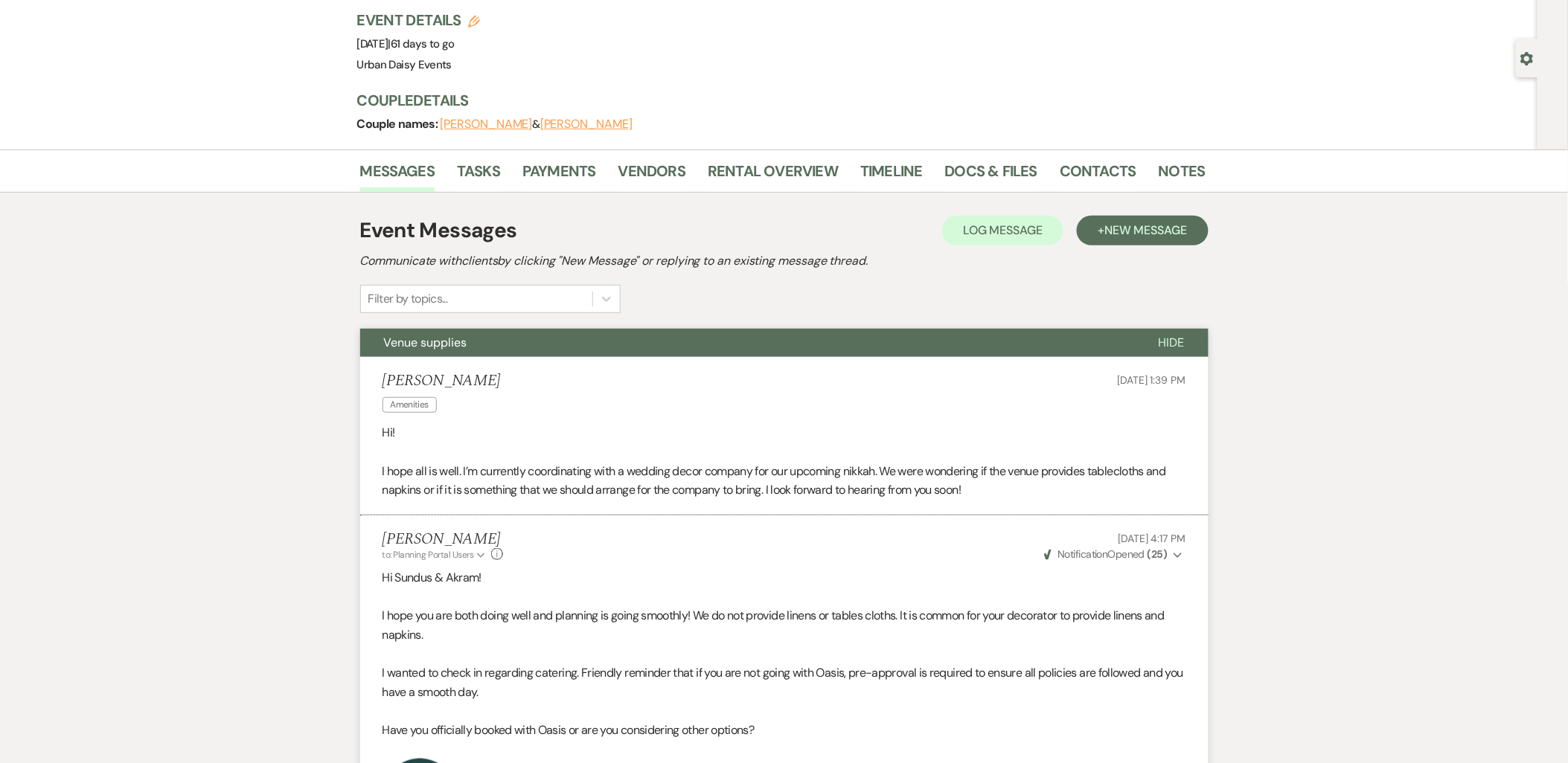
scroll to position [0, 0]
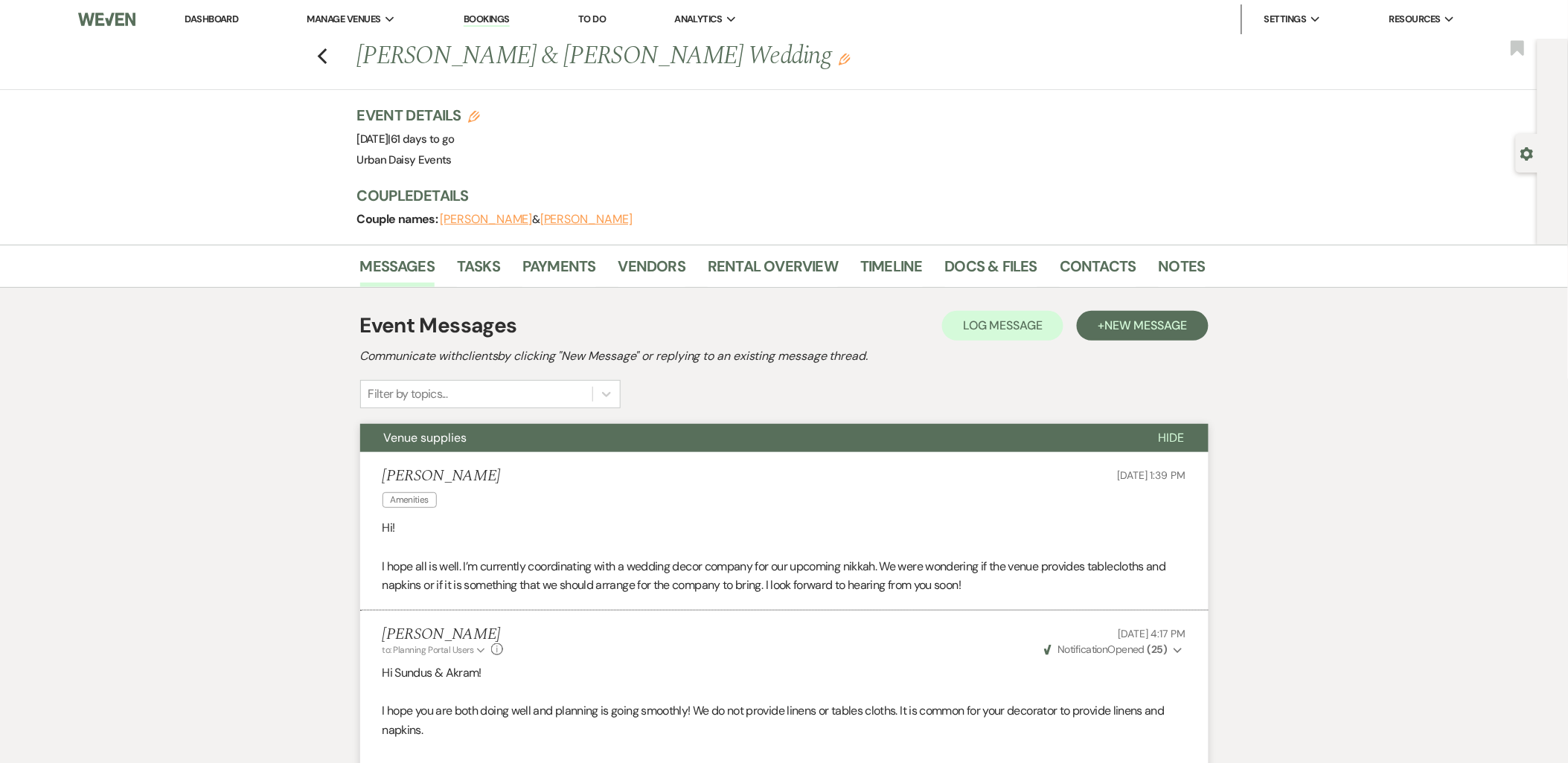
click at [211, 25] on link "Dashboard" at bounding box center [211, 18] width 54 height 12
